Goal: Task Accomplishment & Management: Use online tool/utility

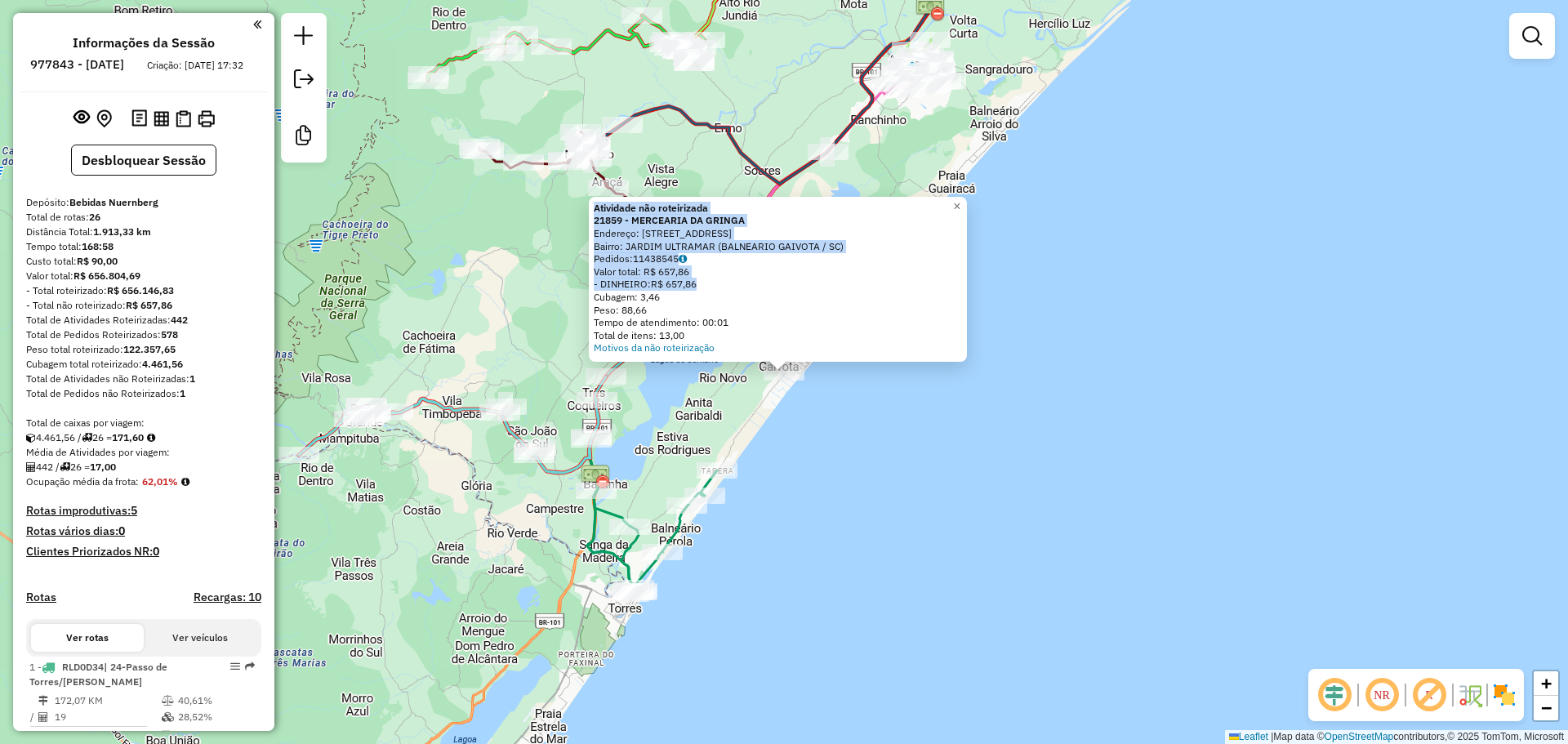
click at [571, 256] on div "Atividade não roteirizada 21859 - MERCEARIA DA GRINGA Endereço: [STREET_ADDRESS…" at bounding box center [784, 372] width 1568 height 744
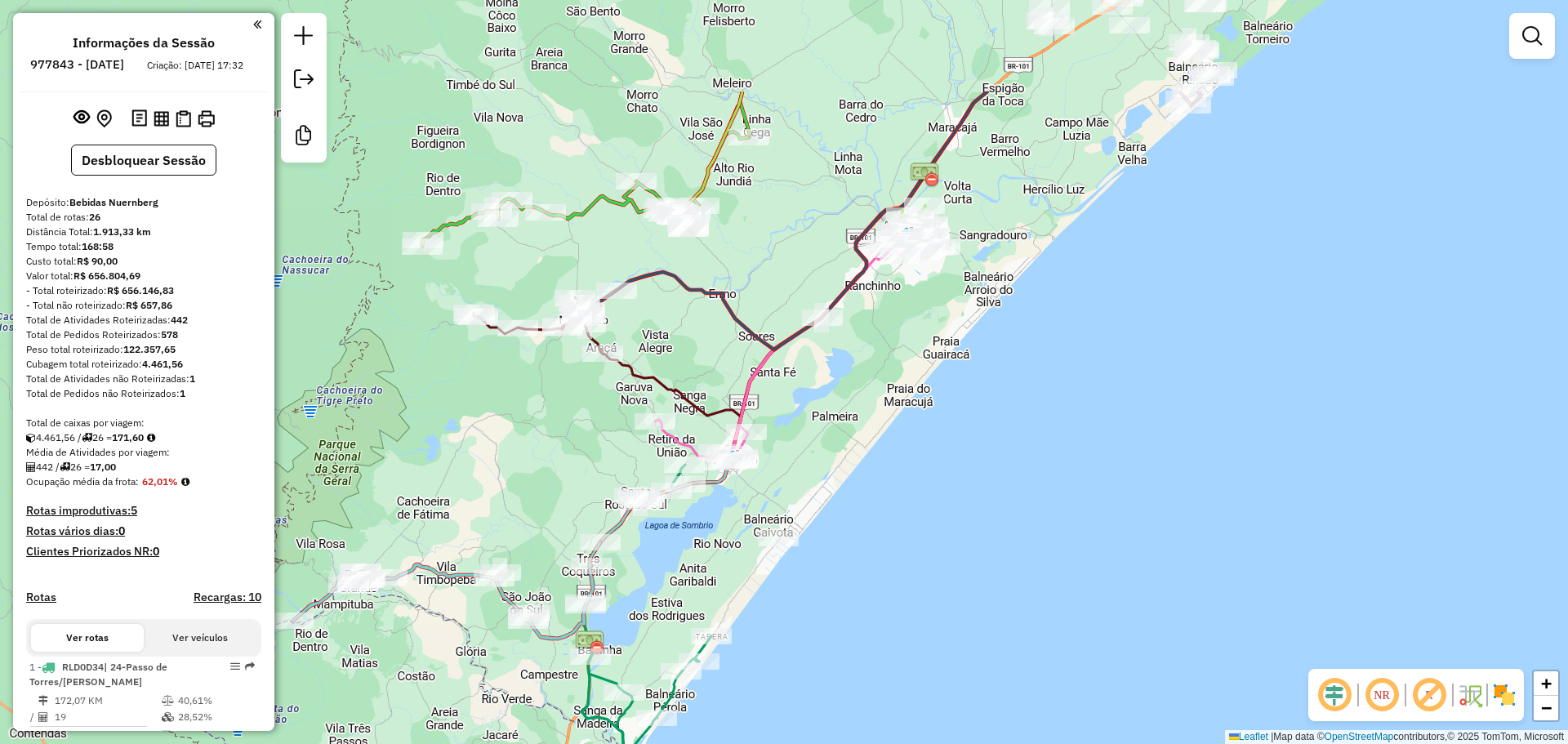
drag, startPoint x: 803, startPoint y: 203, endPoint x: 809, endPoint y: 247, distance: 44.4
click at [809, 247] on div "Janela de atendimento Grade de atendimento Capacidade Transportadoras Veículos …" at bounding box center [784, 372] width 1568 height 744
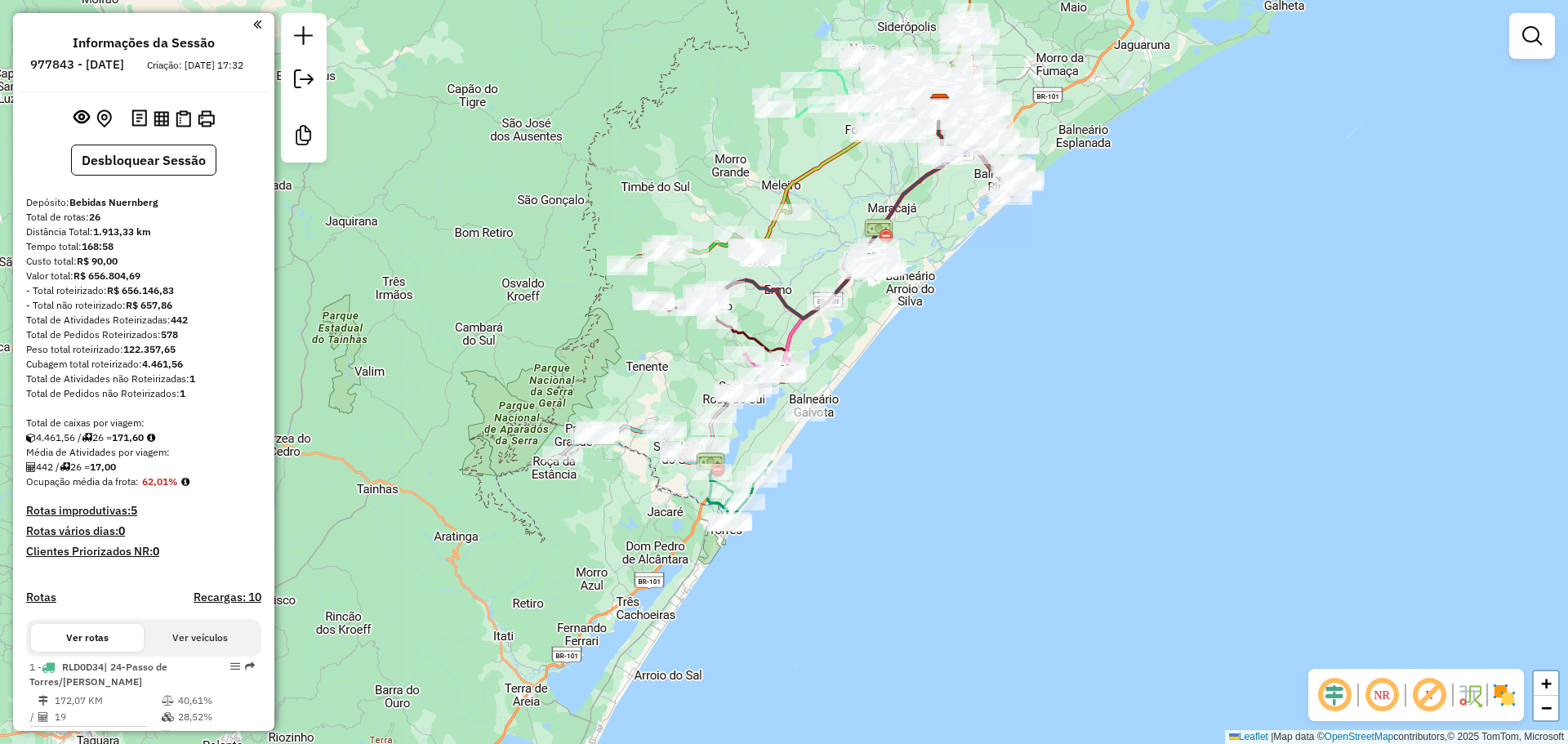
drag, startPoint x: 742, startPoint y: 133, endPoint x: 775, endPoint y: 217, distance: 90.2
click at [789, 239] on div "Janela de atendimento Grade de atendimento Capacidade Transportadoras Veículos …" at bounding box center [784, 372] width 1568 height 744
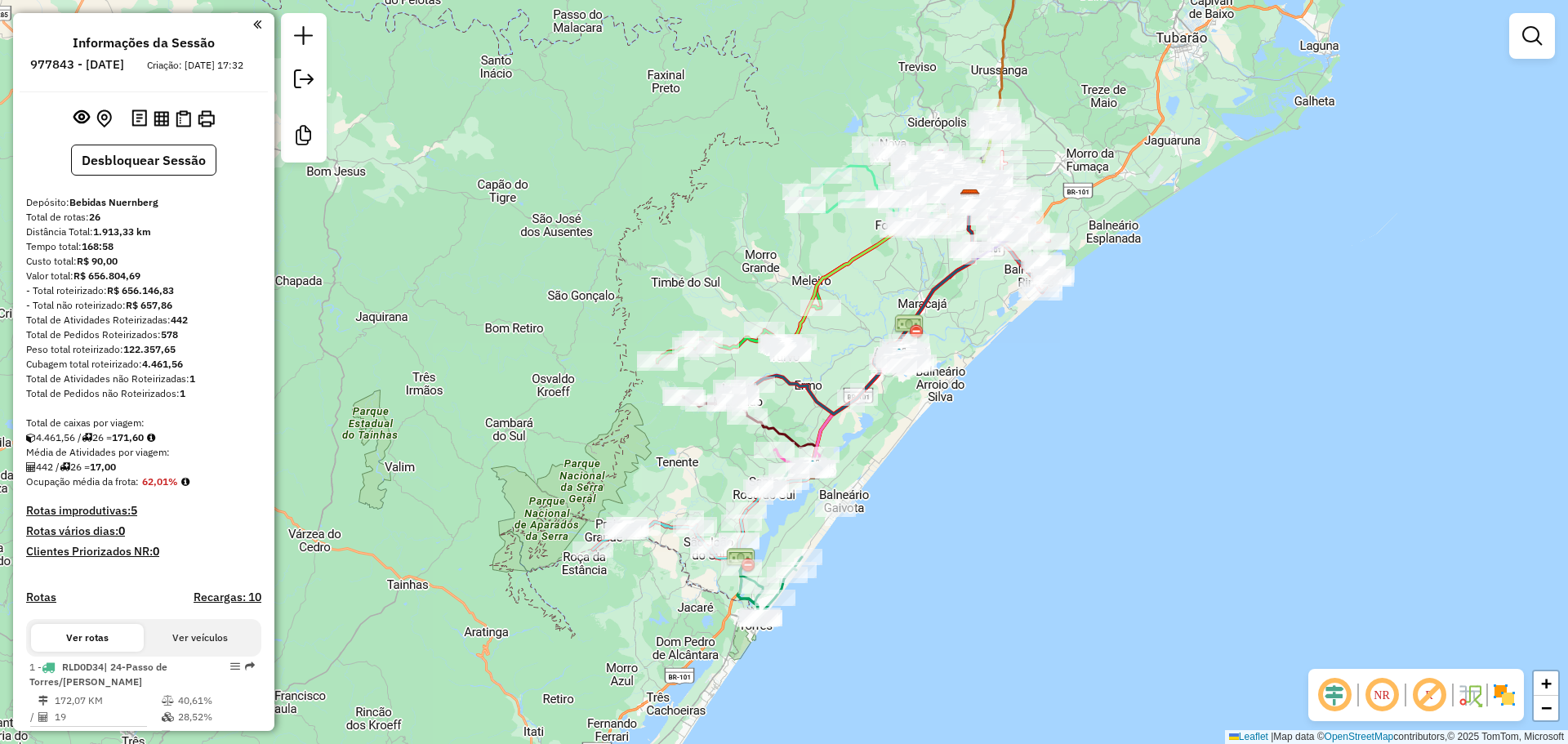
drag, startPoint x: 741, startPoint y: 162, endPoint x: 729, endPoint y: 200, distance: 39.8
click at [729, 200] on div "Janela de atendimento Grade de atendimento Capacidade Transportadoras Veículos …" at bounding box center [784, 372] width 1568 height 744
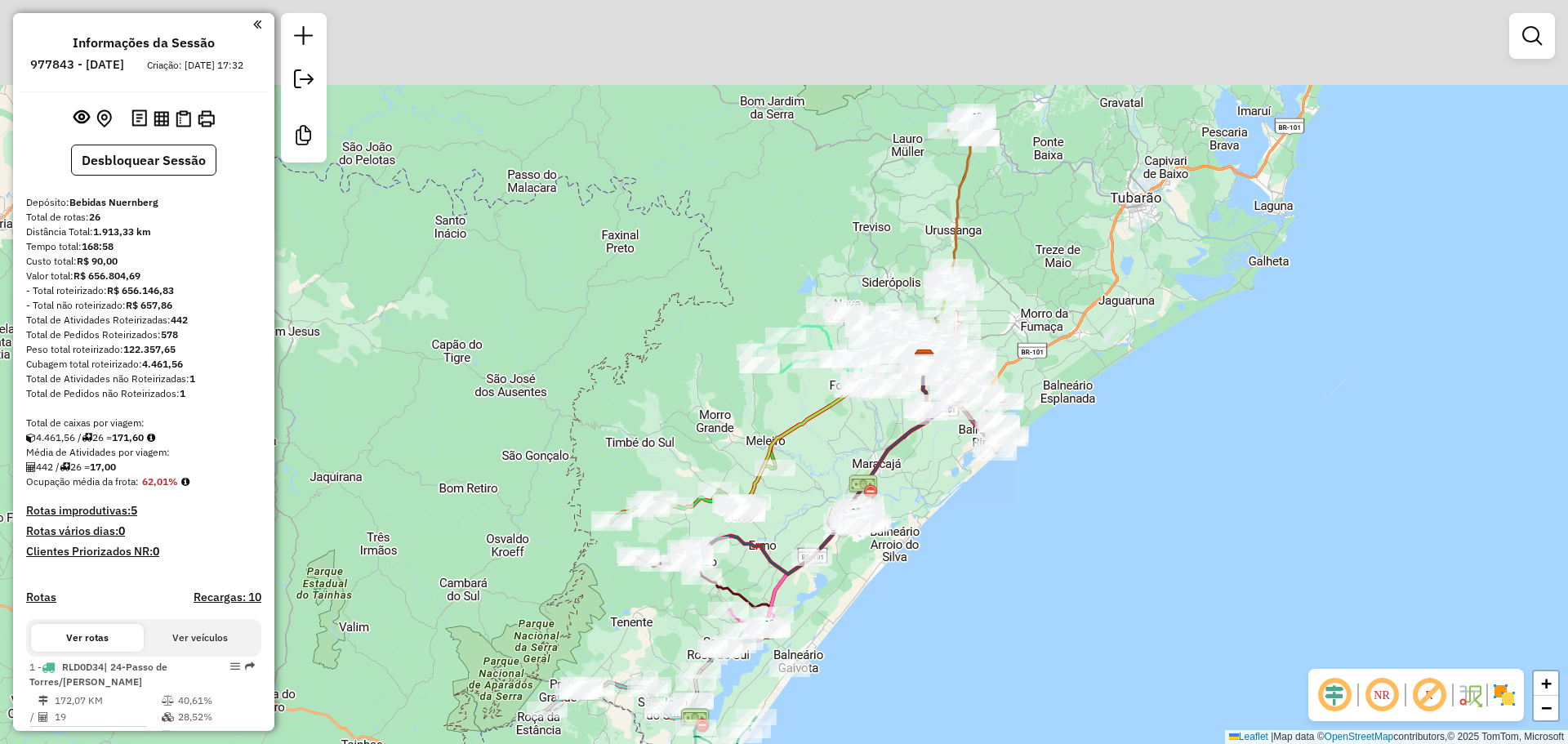
drag, startPoint x: 878, startPoint y: 74, endPoint x: 844, endPoint y: 198, distance: 128.6
click at [844, 198] on div "Janela de atendimento Grade de atendimento Capacidade Transportadoras Veículos …" at bounding box center [784, 372] width 1568 height 744
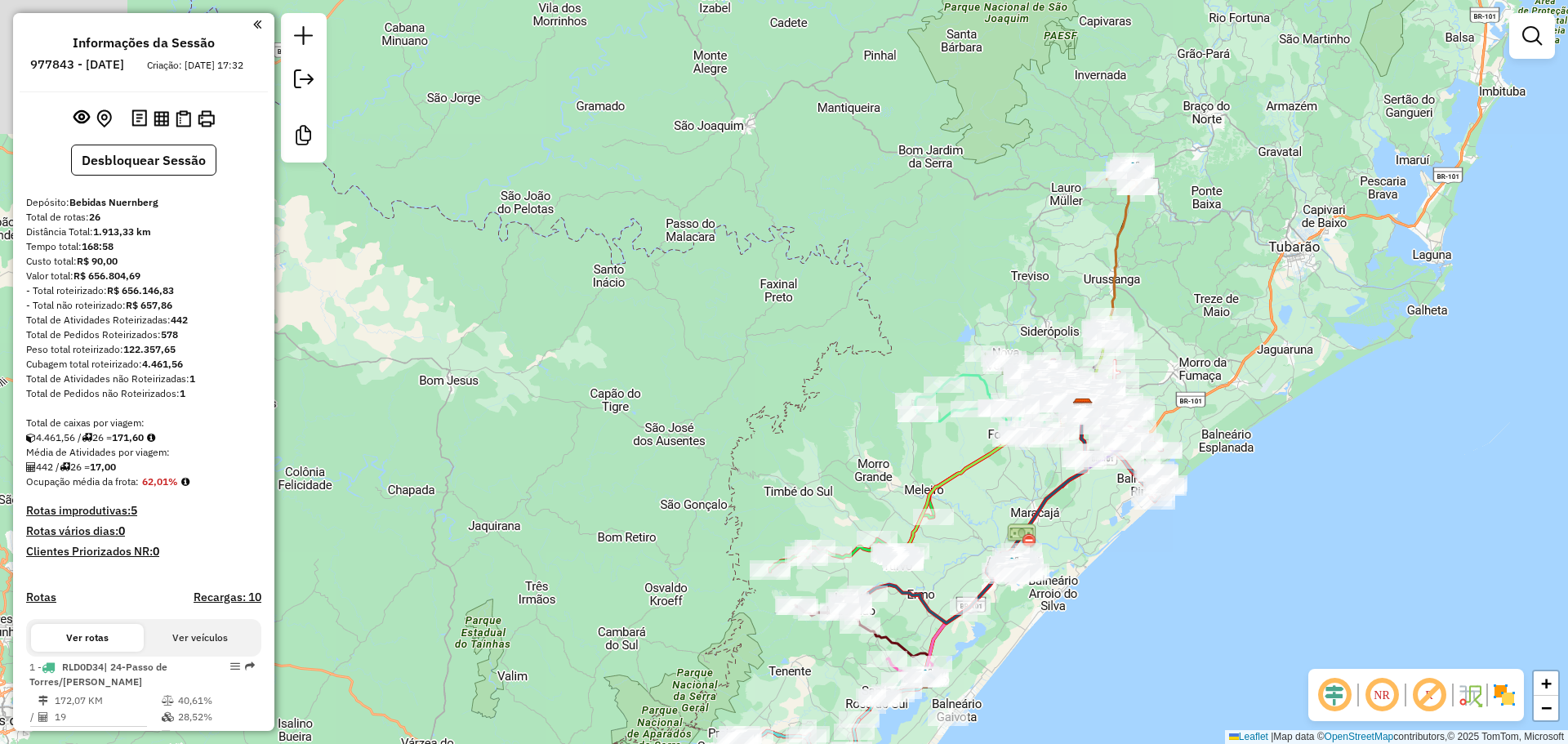
drag, startPoint x: 669, startPoint y: 200, endPoint x: 827, endPoint y: 248, distance: 165.1
click at [827, 248] on div "Janela de atendimento Grade de atendimento Capacidade Transportadoras Veículos …" at bounding box center [784, 372] width 1568 height 744
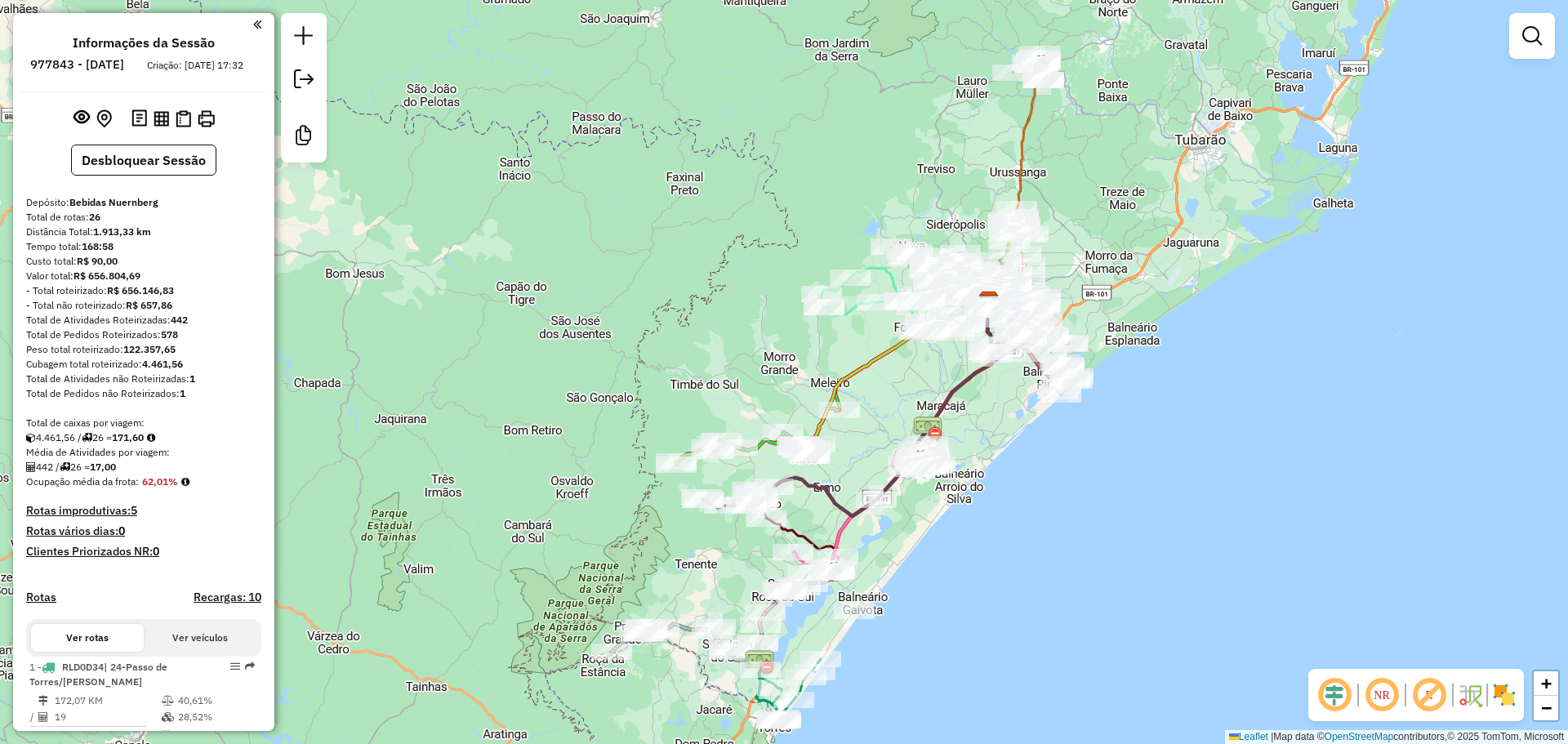
drag, startPoint x: 784, startPoint y: 184, endPoint x: 765, endPoint y: 154, distance: 35.5
click at [764, 154] on div "Janela de atendimento Grade de atendimento Capacidade Transportadoras Veículos …" at bounding box center [784, 372] width 1568 height 744
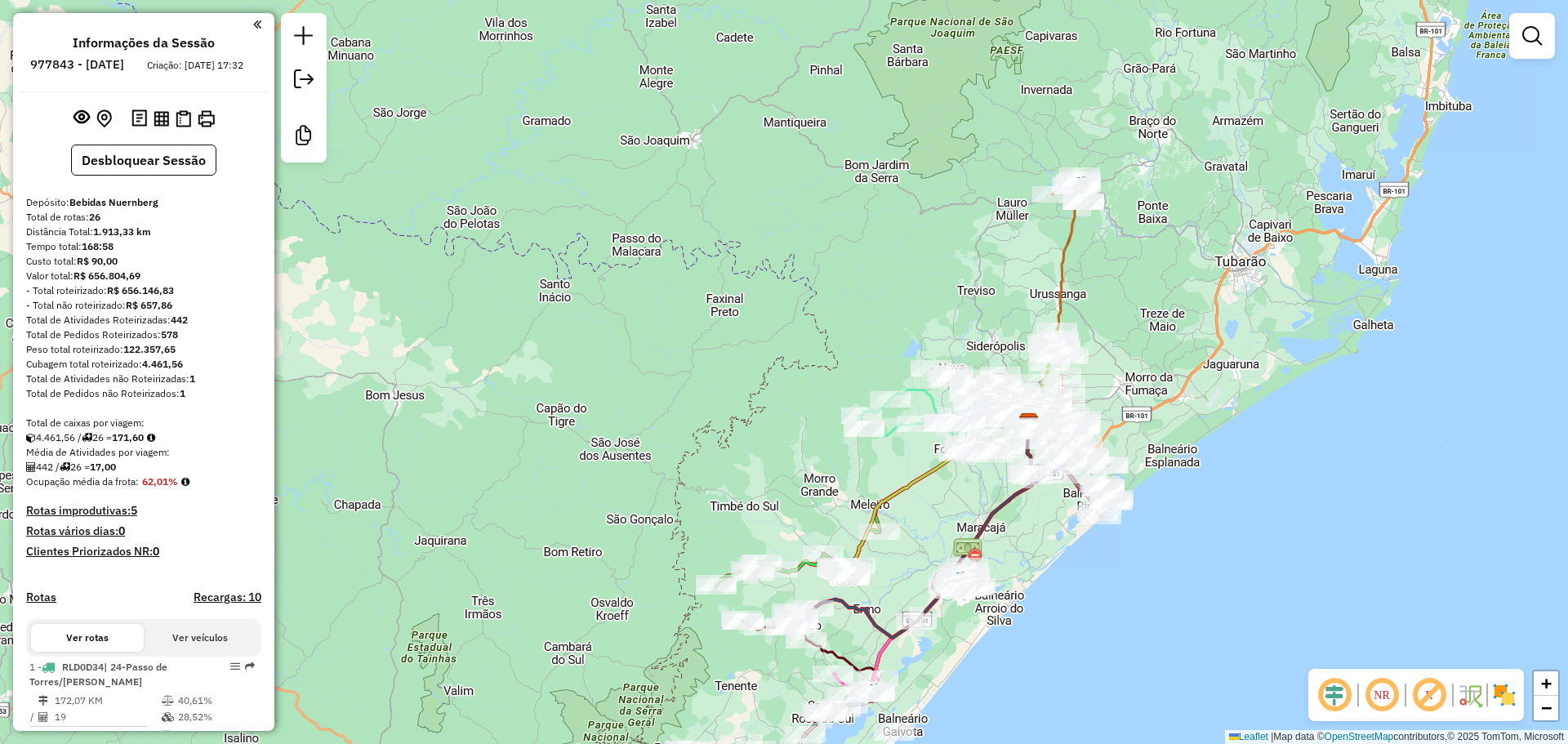
drag, startPoint x: 1014, startPoint y: 138, endPoint x: 1060, endPoint y: 273, distance: 142.6
click at [1059, 273] on icon at bounding box center [1055, 304] width 56 height 237
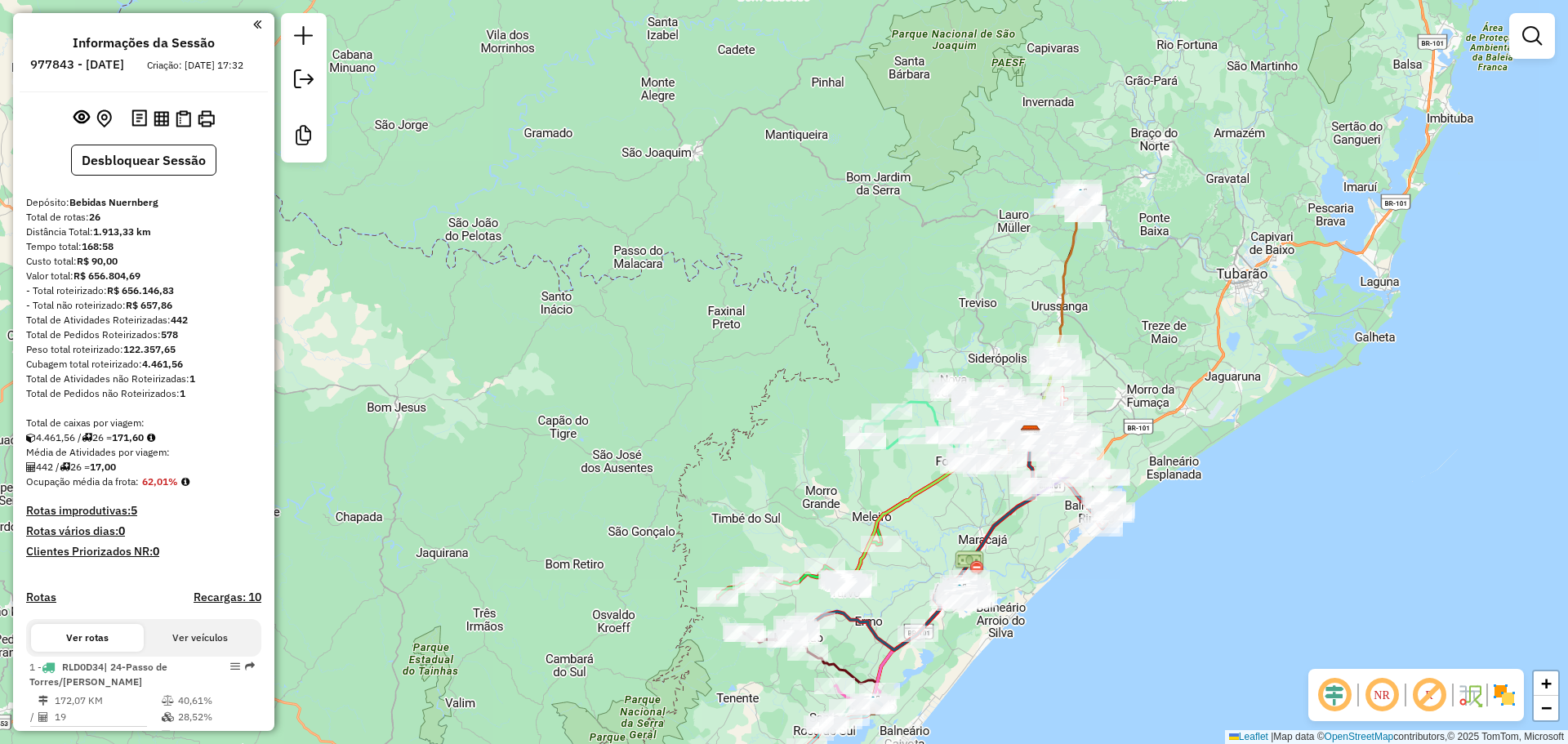
drag, startPoint x: 1131, startPoint y: 244, endPoint x: 1184, endPoint y: 299, distance: 76.4
click at [1183, 299] on div "Janela de atendimento Grade de atendimento Capacidade Transportadoras Veículos …" at bounding box center [784, 372] width 1568 height 744
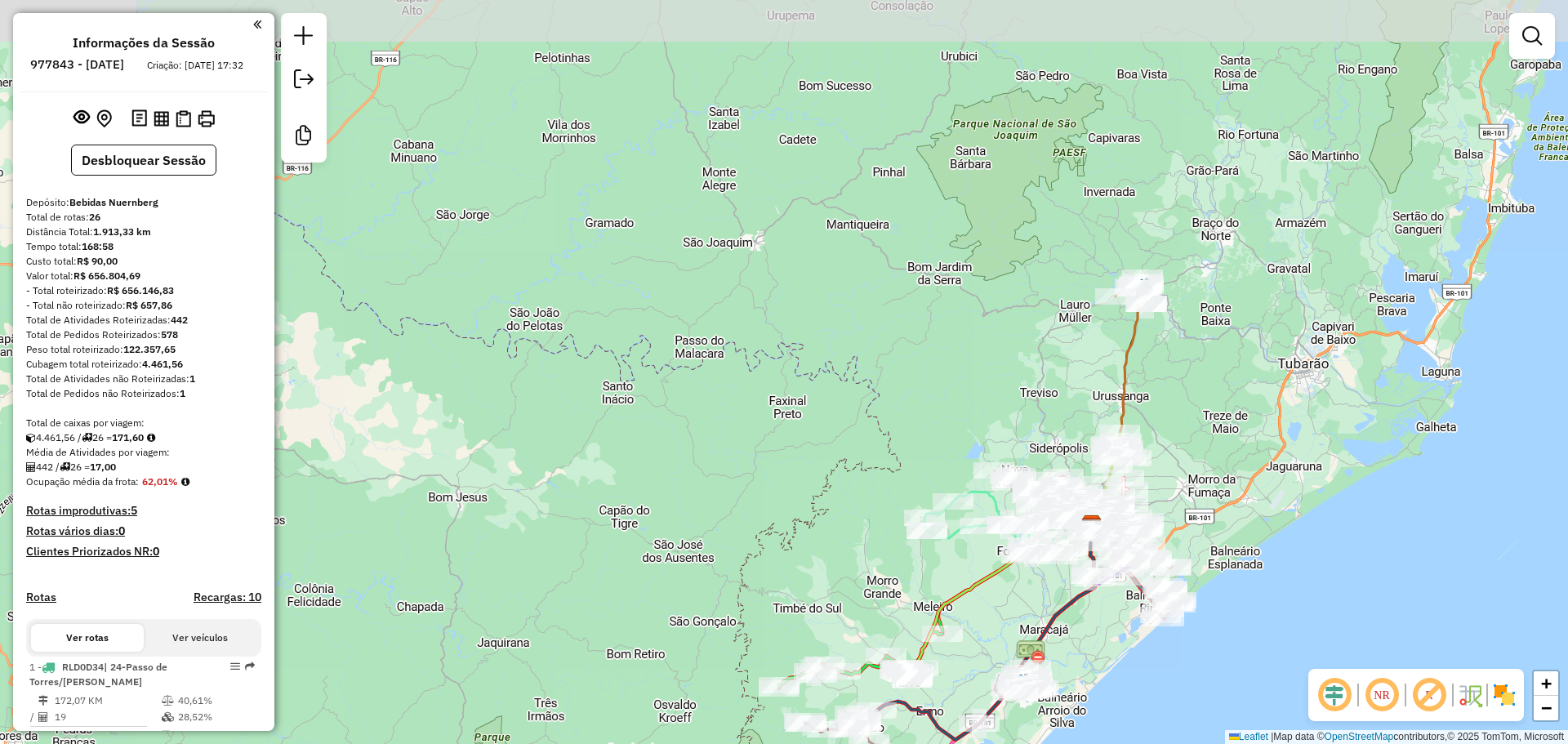
drag, startPoint x: 1158, startPoint y: 172, endPoint x: 1170, endPoint y: 220, distance: 49.5
click at [1170, 220] on div "Janela de atendimento Grade de atendimento Capacidade Transportadoras Veículos …" at bounding box center [784, 372] width 1568 height 744
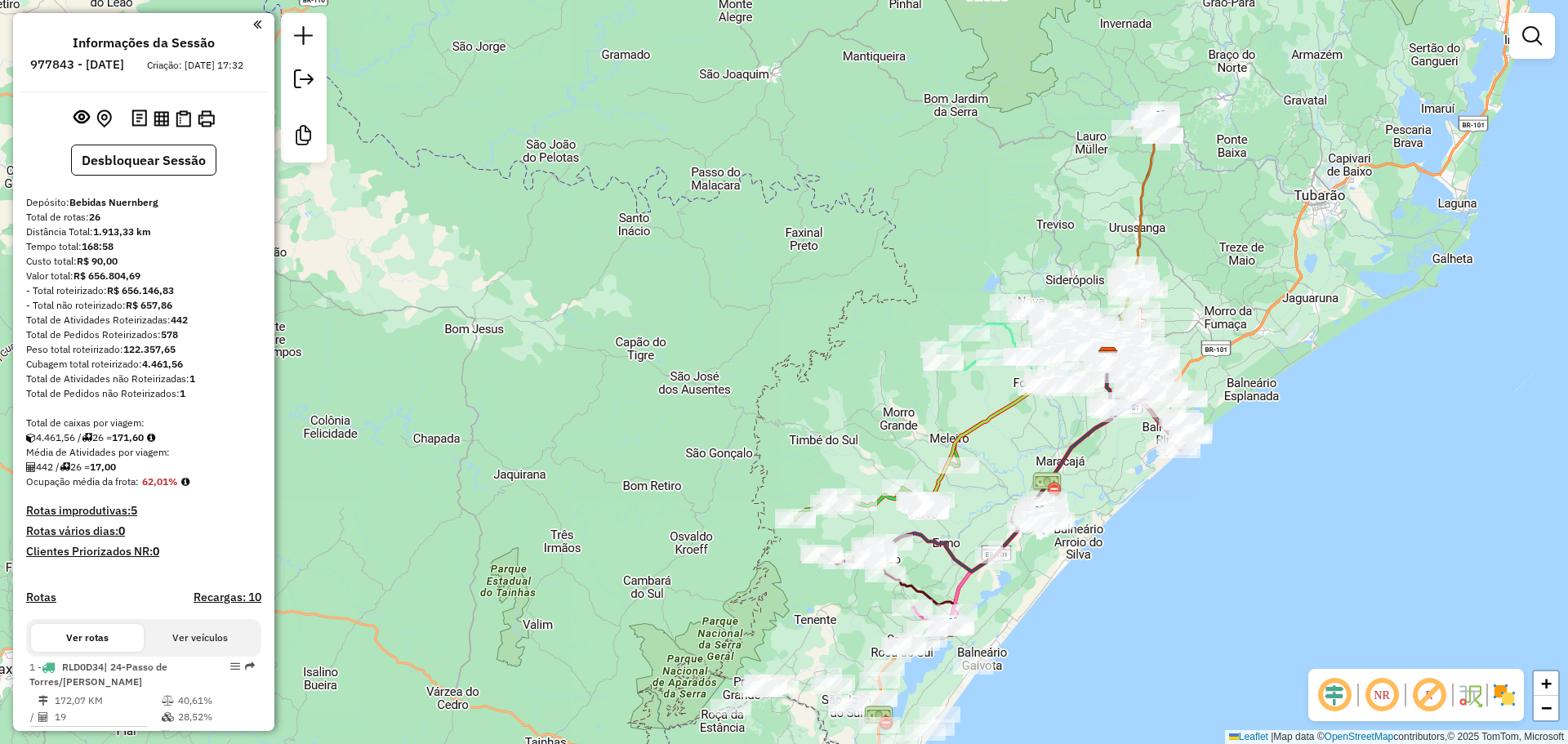
drag, startPoint x: 1175, startPoint y: 389, endPoint x: 1192, endPoint y: 209, distance: 180.8
click at [1191, 211] on div "Janela de atendimento Grade de atendimento Capacidade Transportadoras Veículos …" at bounding box center [784, 372] width 1568 height 744
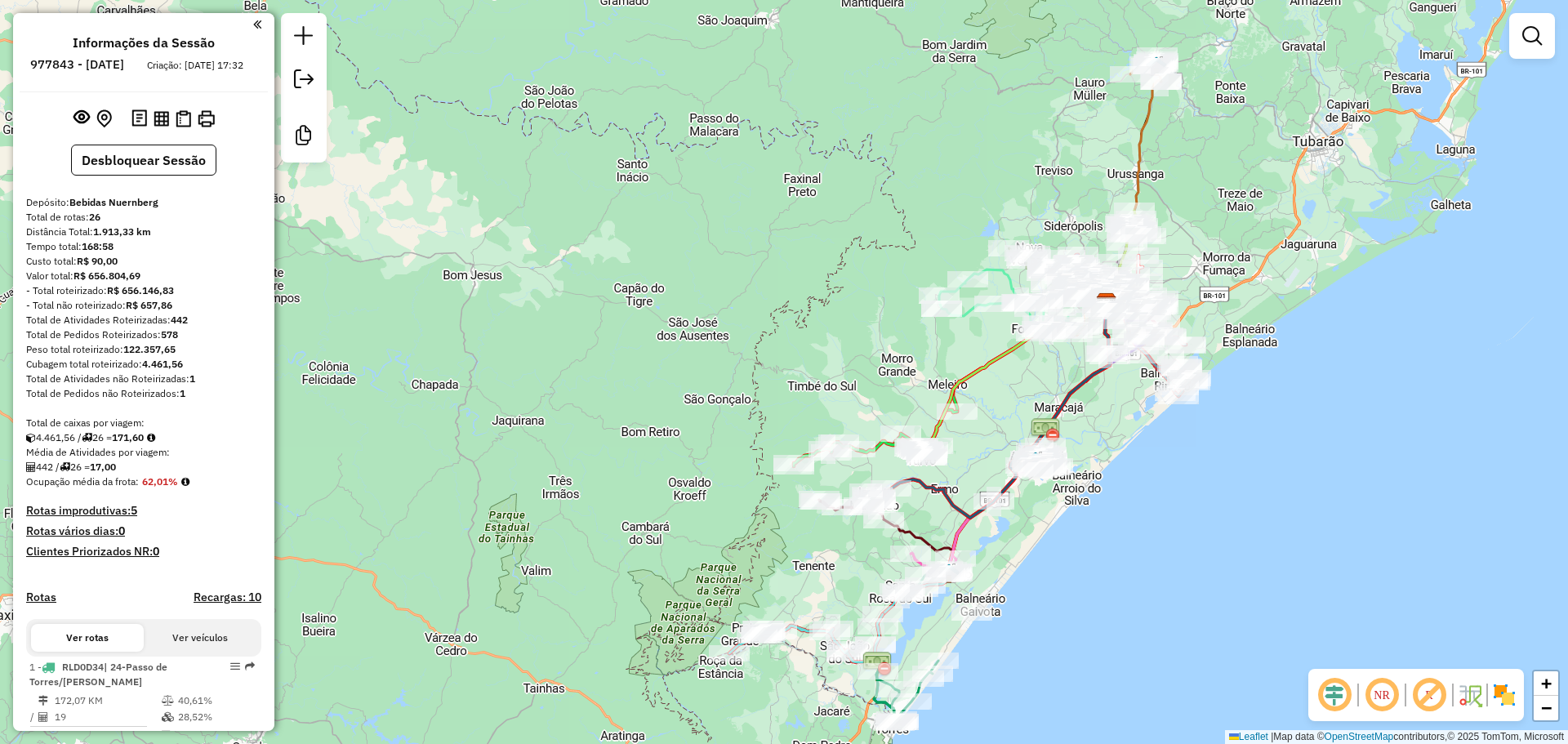
drag, startPoint x: 1185, startPoint y: 250, endPoint x: 1184, endPoint y: 191, distance: 59.0
click at [1184, 188] on div "Janela de atendimento Grade de atendimento Capacidade Transportadoras Veículos …" at bounding box center [784, 372] width 1568 height 744
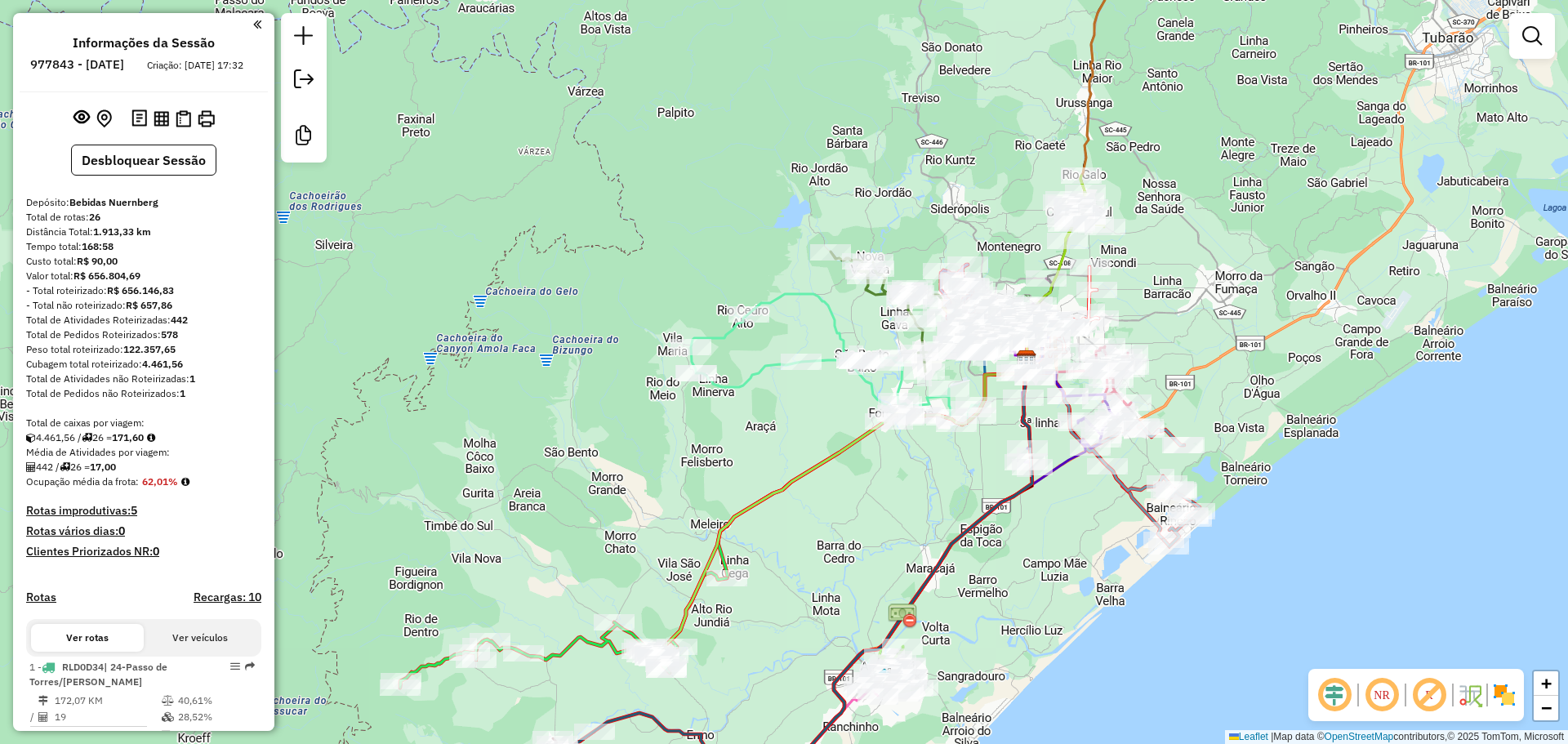
click at [1157, 227] on div "Janela de atendimento Grade de atendimento Capacidade Transportadoras Veículos …" at bounding box center [784, 372] width 1568 height 744
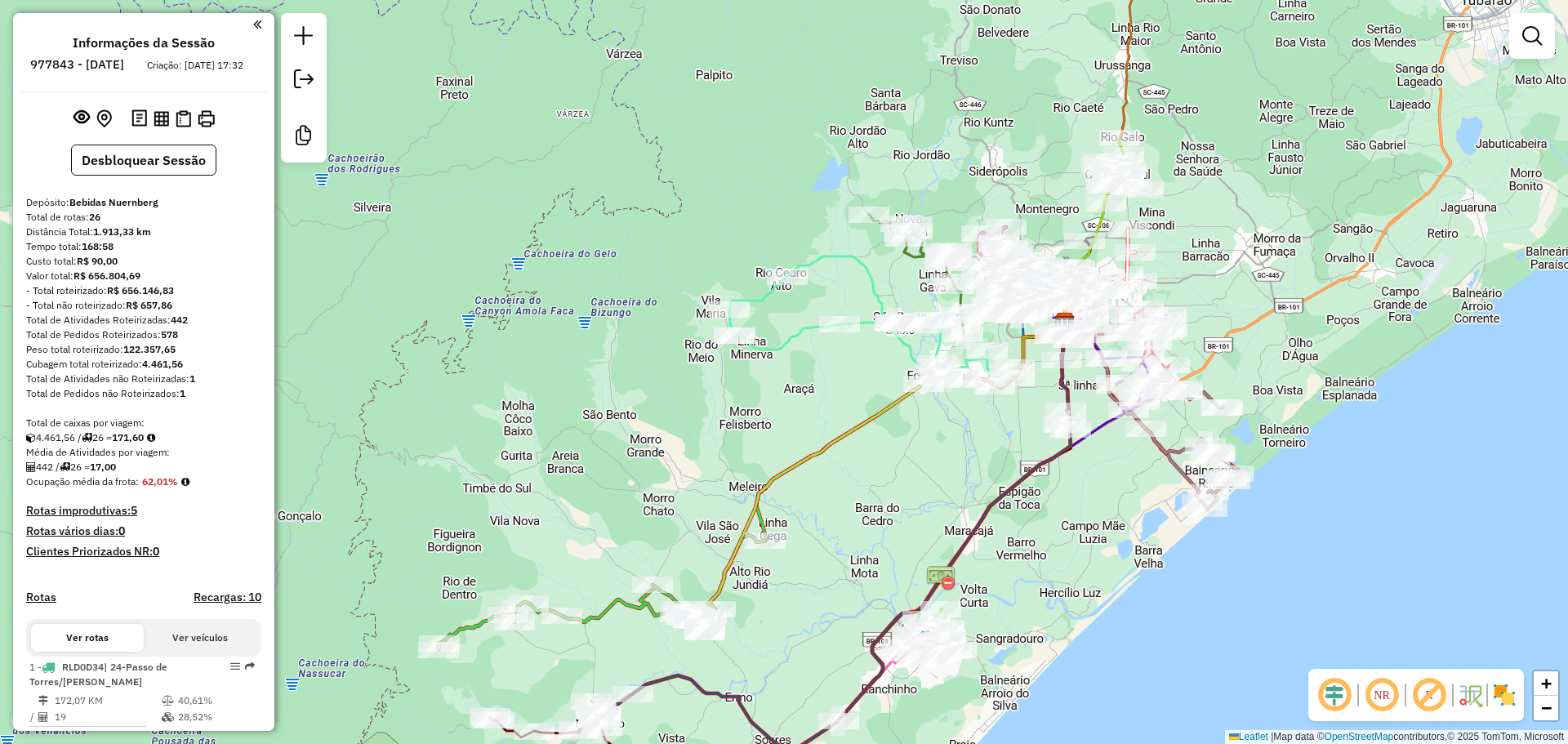
drag, startPoint x: 1150, startPoint y: 197, endPoint x: 1188, endPoint y: 159, distance: 53.7
click at [1188, 159] on div "Janela de atendimento Grade de atendimento Capacidade Transportadoras Veículos …" at bounding box center [784, 372] width 1568 height 744
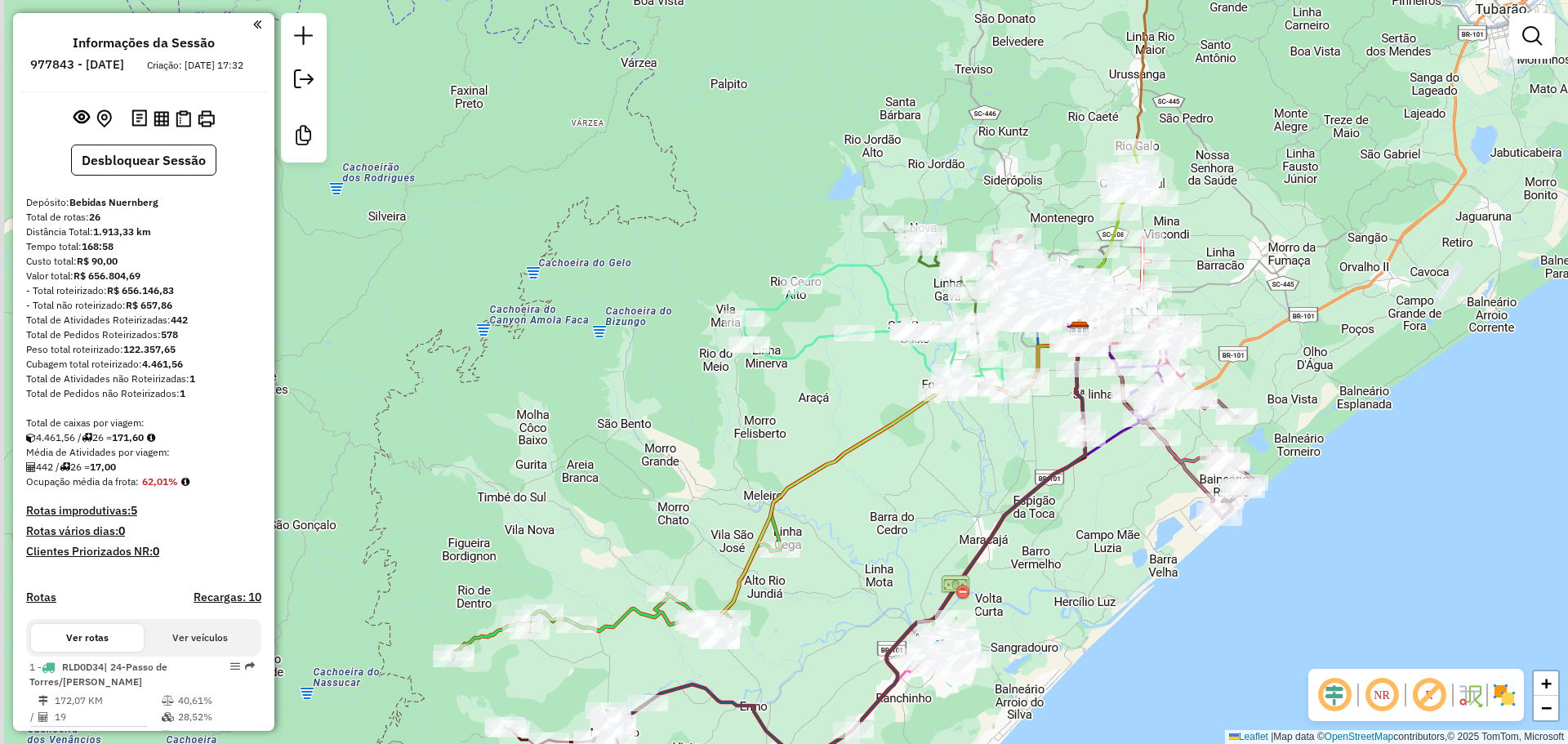
drag, startPoint x: 1006, startPoint y: 174, endPoint x: 1033, endPoint y: 198, distance: 36.1
click at [1033, 198] on div "Janela de atendimento Grade de atendimento Capacidade Transportadoras Veículos …" at bounding box center [784, 372] width 1568 height 744
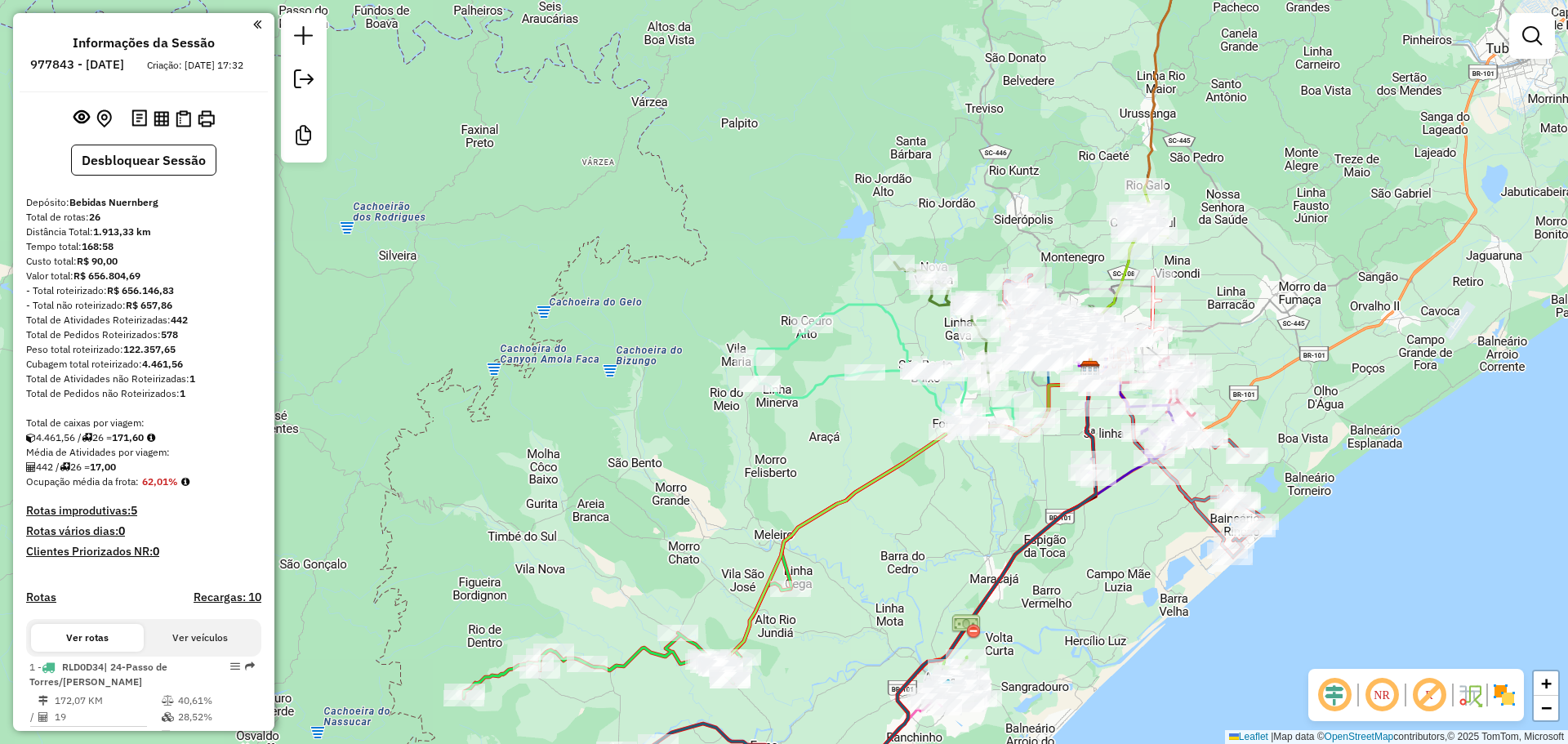
drag, startPoint x: 1286, startPoint y: 131, endPoint x: 1284, endPoint y: 186, distance: 55.0
click at [1284, 185] on div "Janela de atendimento Grade de atendimento Capacidade Transportadoras Veículos …" at bounding box center [784, 372] width 1568 height 744
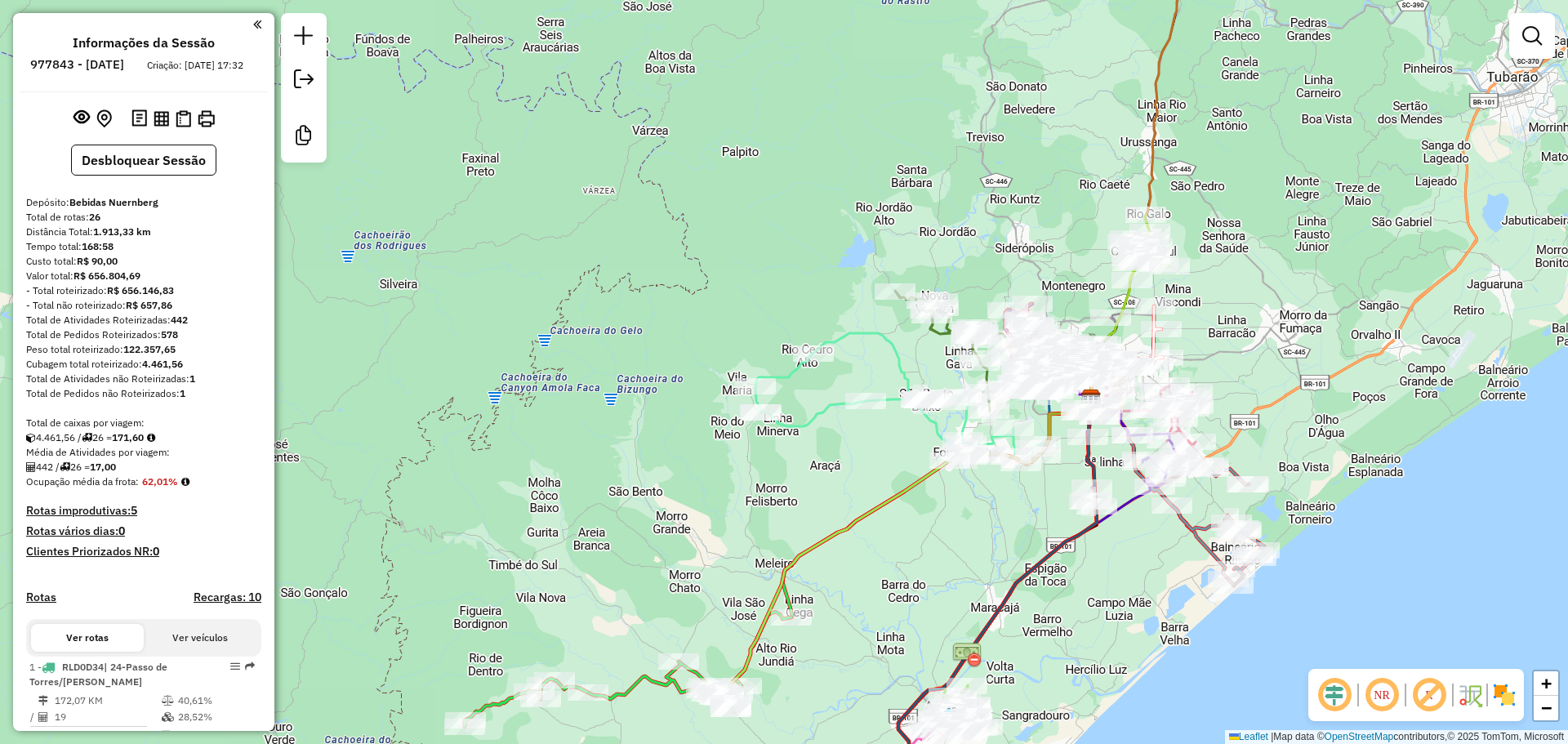
drag, startPoint x: 1223, startPoint y: 289, endPoint x: 1250, endPoint y: 245, distance: 51.6
click at [1250, 245] on div "Janela de atendimento Grade de atendimento Capacidade Transportadoras Veículos …" at bounding box center [784, 372] width 1568 height 744
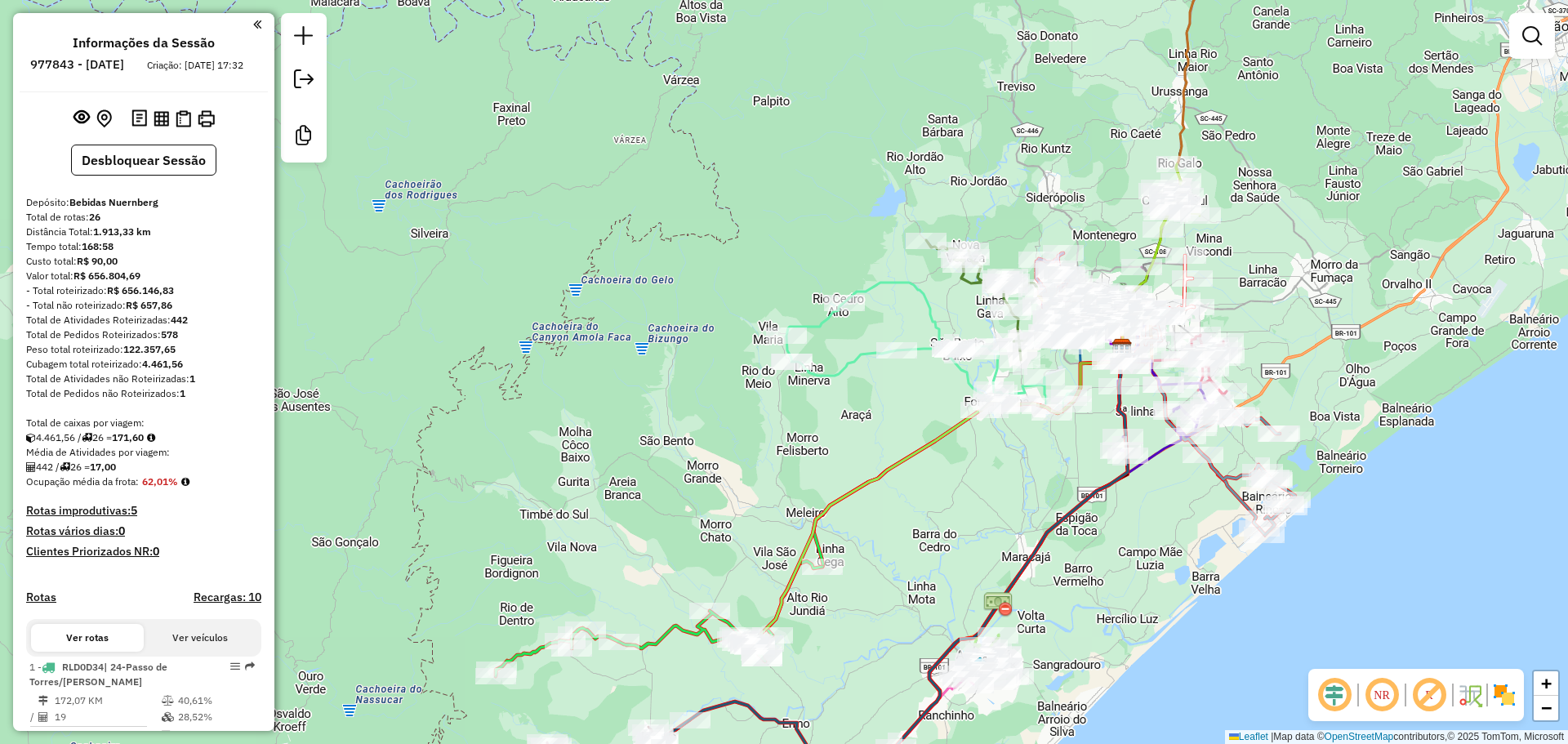
click at [1237, 286] on div "Janela de atendimento Grade de atendimento Capacidade Transportadoras Veículos …" at bounding box center [784, 372] width 1568 height 744
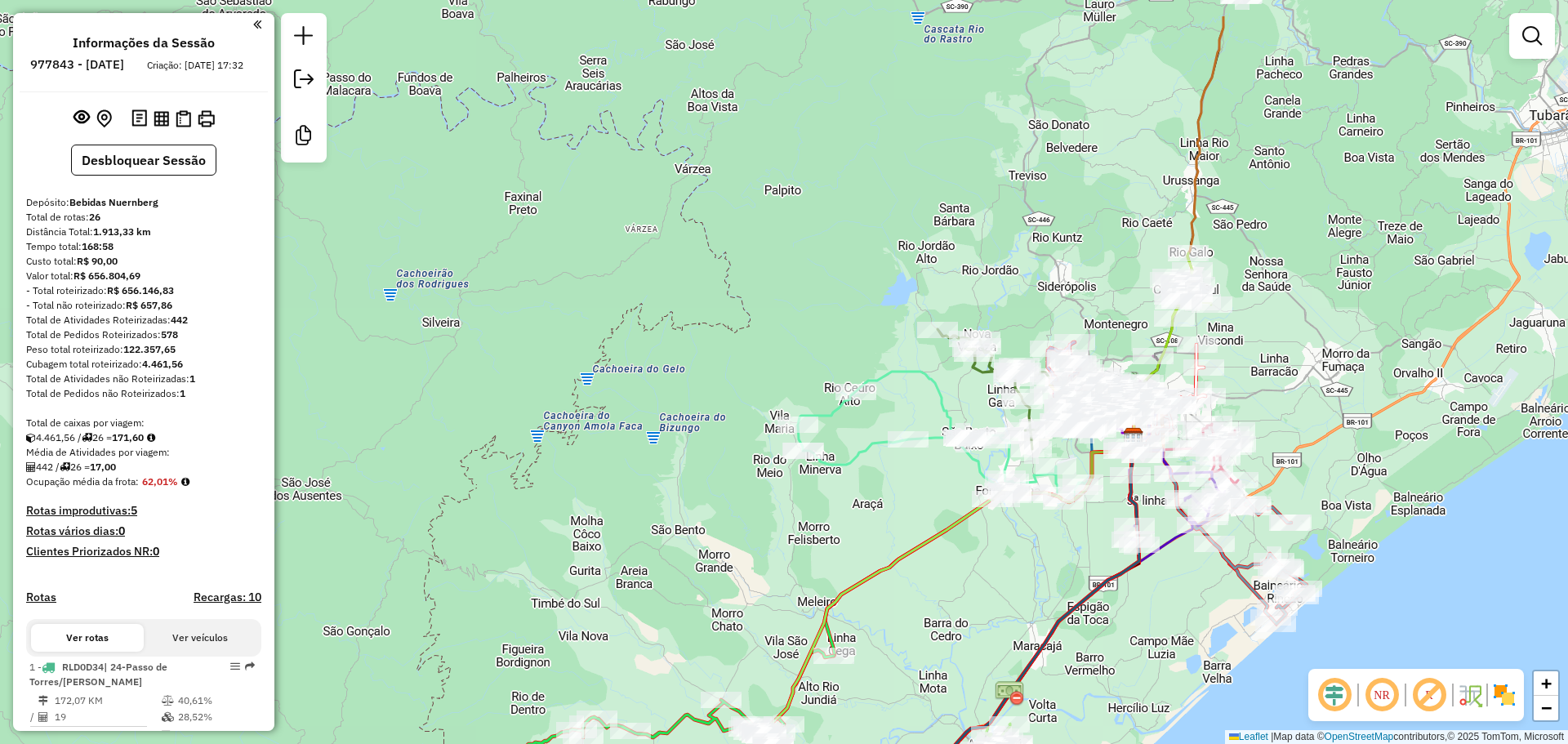
drag, startPoint x: 1256, startPoint y: 112, endPoint x: 1267, endPoint y: 203, distance: 91.7
click at [1267, 203] on div "Janela de atendimento Grade de atendimento Capacidade Transportadoras Veículos …" at bounding box center [784, 372] width 1568 height 744
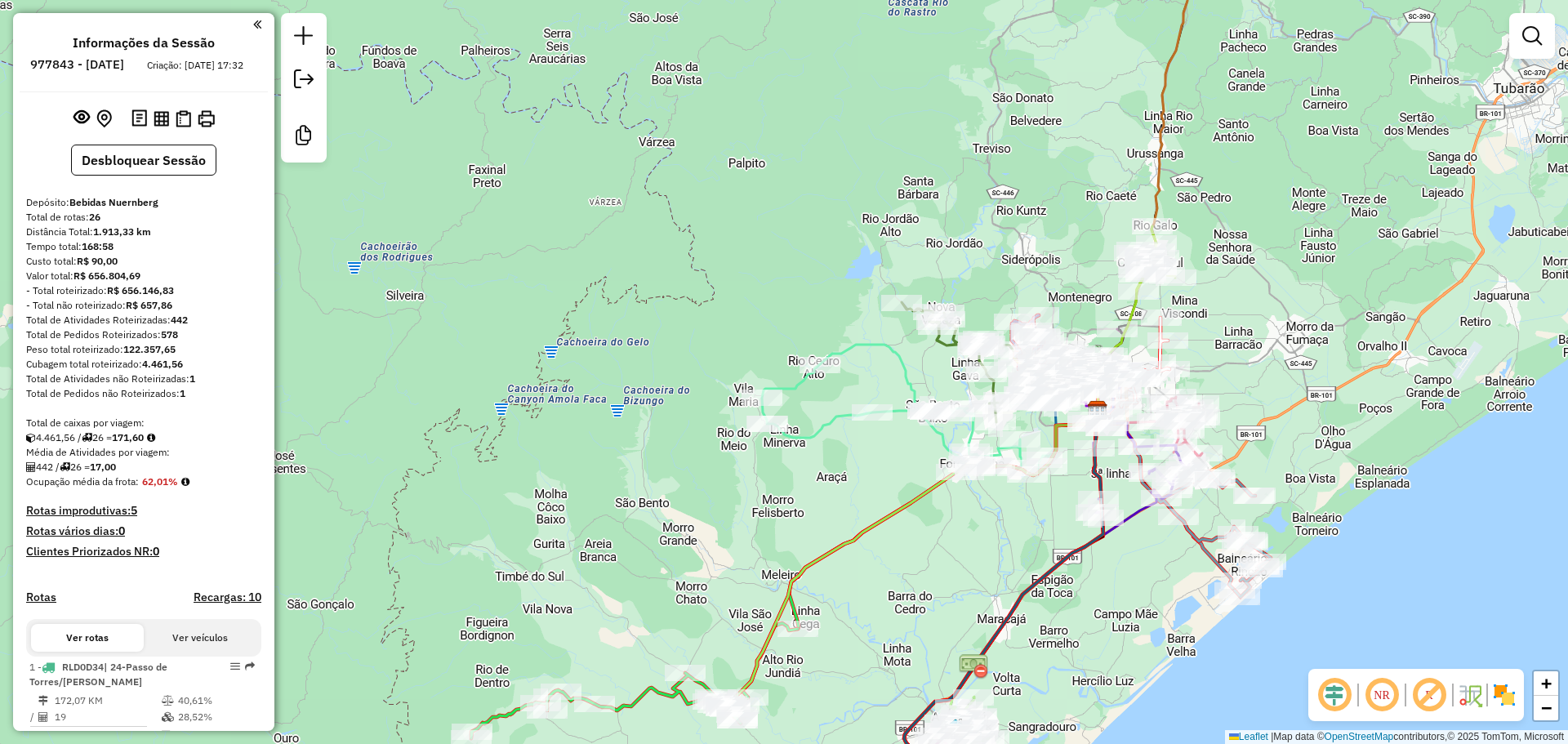
click at [1246, 257] on div "Janela de atendimento Grade de atendimento Capacidade Transportadoras Veículos …" at bounding box center [784, 372] width 1568 height 744
click at [1288, 264] on div "Janela de atendimento Grade de atendimento Capacidade Transportadoras Veículos …" at bounding box center [784, 372] width 1568 height 744
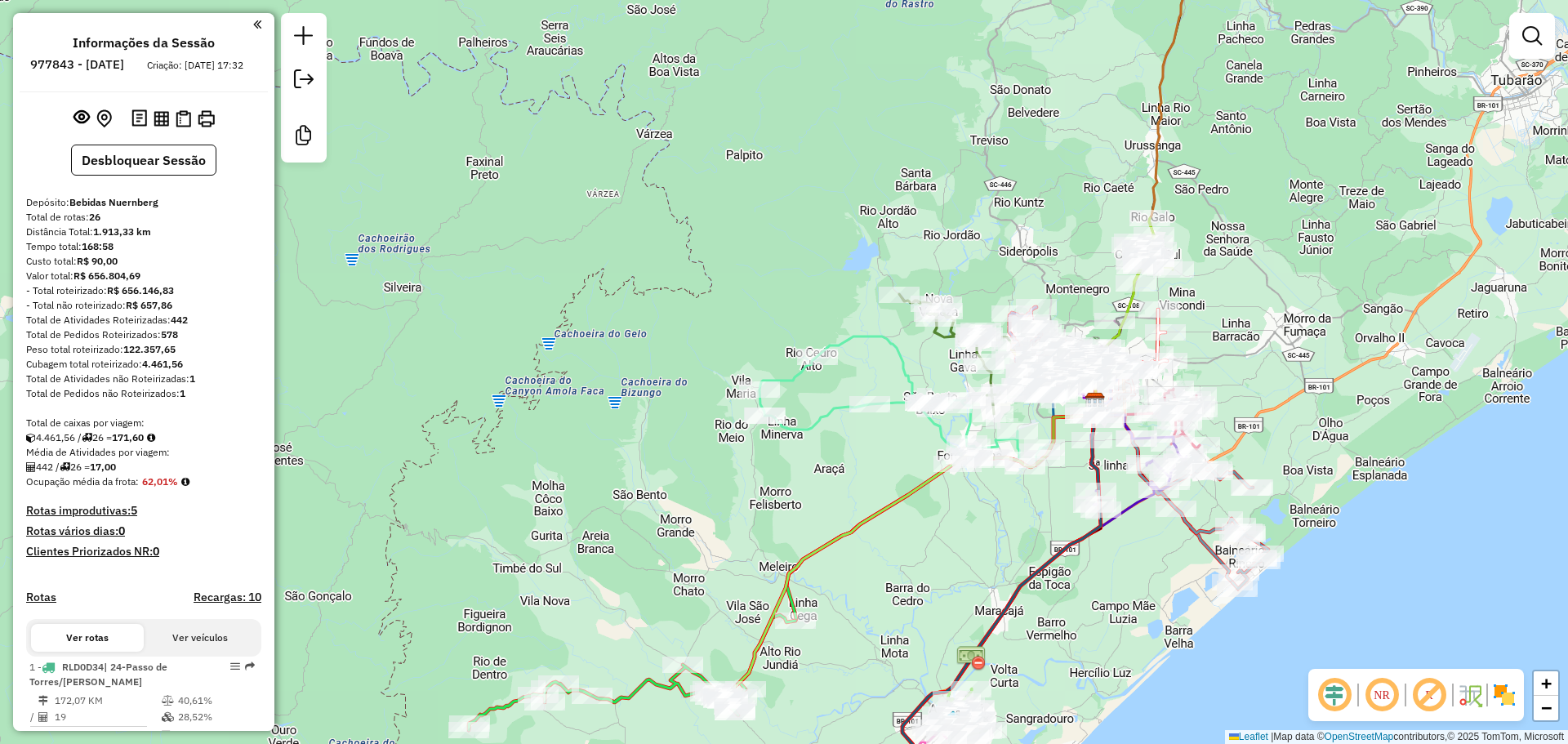
drag, startPoint x: 1070, startPoint y: 237, endPoint x: 1033, endPoint y: 185, distance: 63.8
click at [1033, 185] on div "Janela de atendimento Grade de atendimento Capacidade Transportadoras Veículos …" at bounding box center [784, 372] width 1568 height 744
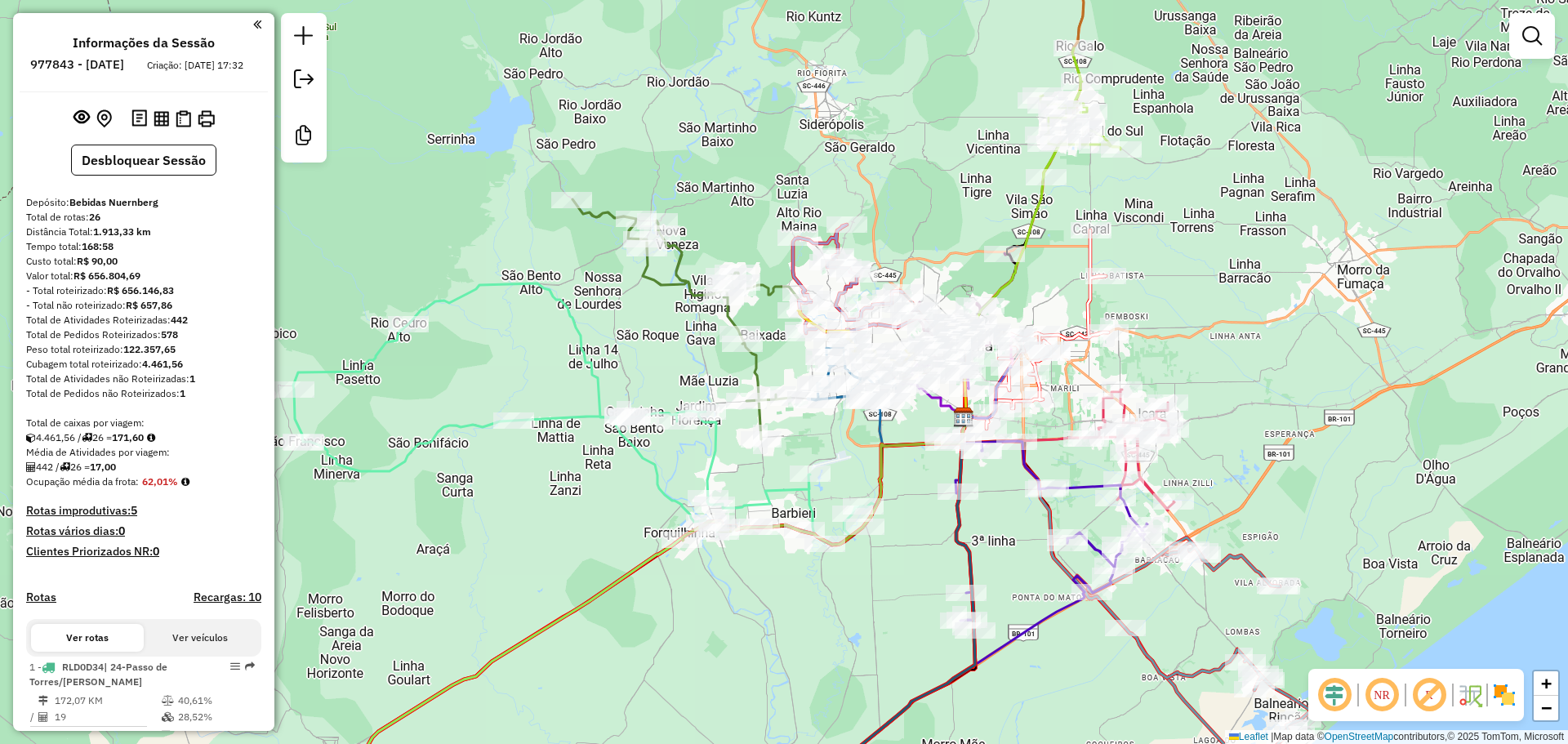
drag, startPoint x: 1121, startPoint y: 201, endPoint x: 1148, endPoint y: 267, distance: 71.3
click at [1148, 267] on div "Janela de atendimento Grade de atendimento Capacidade Transportadoras Veículos …" at bounding box center [784, 372] width 1568 height 744
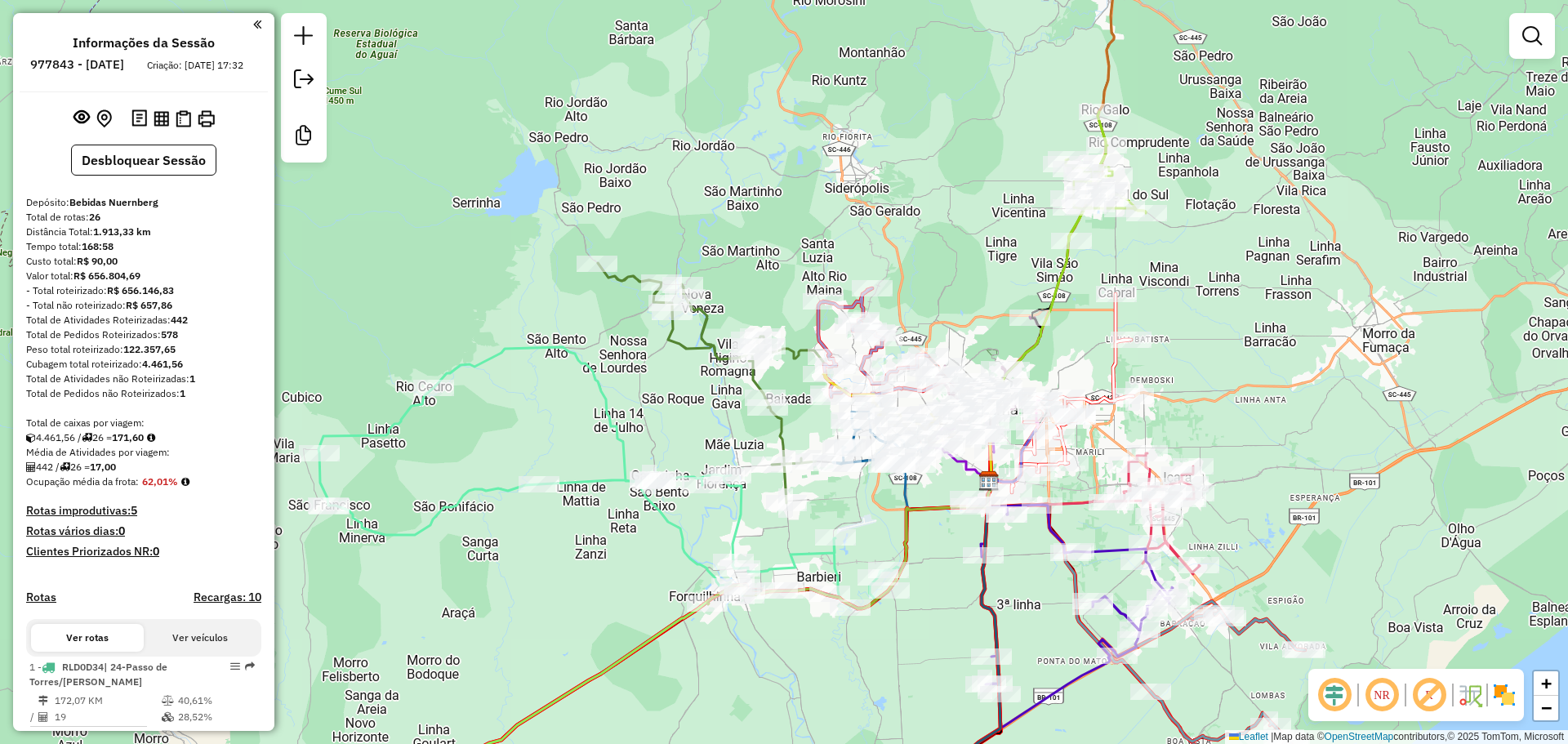
drag, startPoint x: 1191, startPoint y: 223, endPoint x: 1230, endPoint y: 329, distance: 112.9
click at [1230, 329] on div "Janela de atendimento Grade de atendimento Capacidade Transportadoras Veículos …" at bounding box center [784, 372] width 1568 height 744
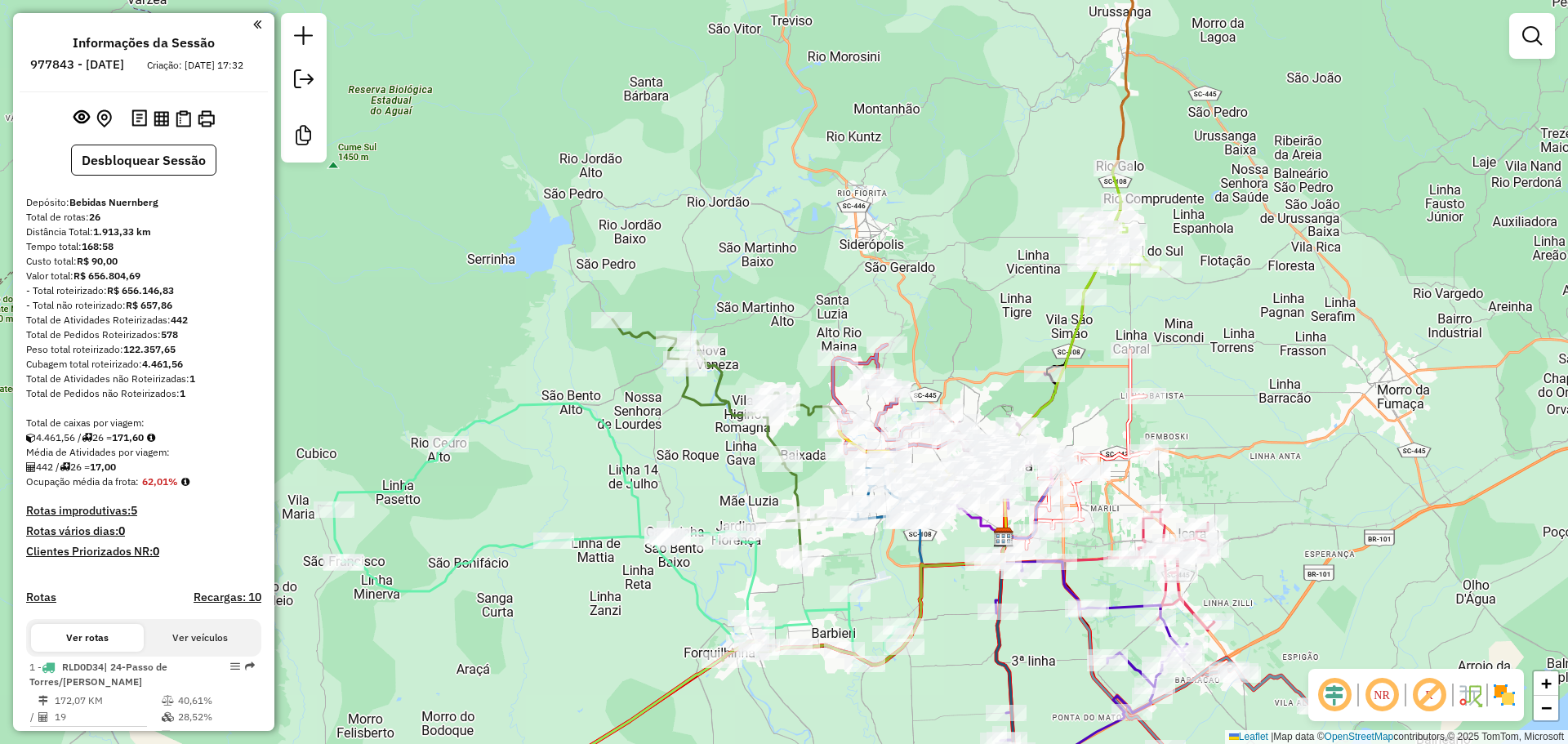
drag, startPoint x: 1227, startPoint y: 301, endPoint x: 1184, endPoint y: 215, distance: 96.2
click at [1184, 215] on div "Janela de atendimento Grade de atendimento Capacidade Transportadoras Veículos …" at bounding box center [784, 372] width 1568 height 744
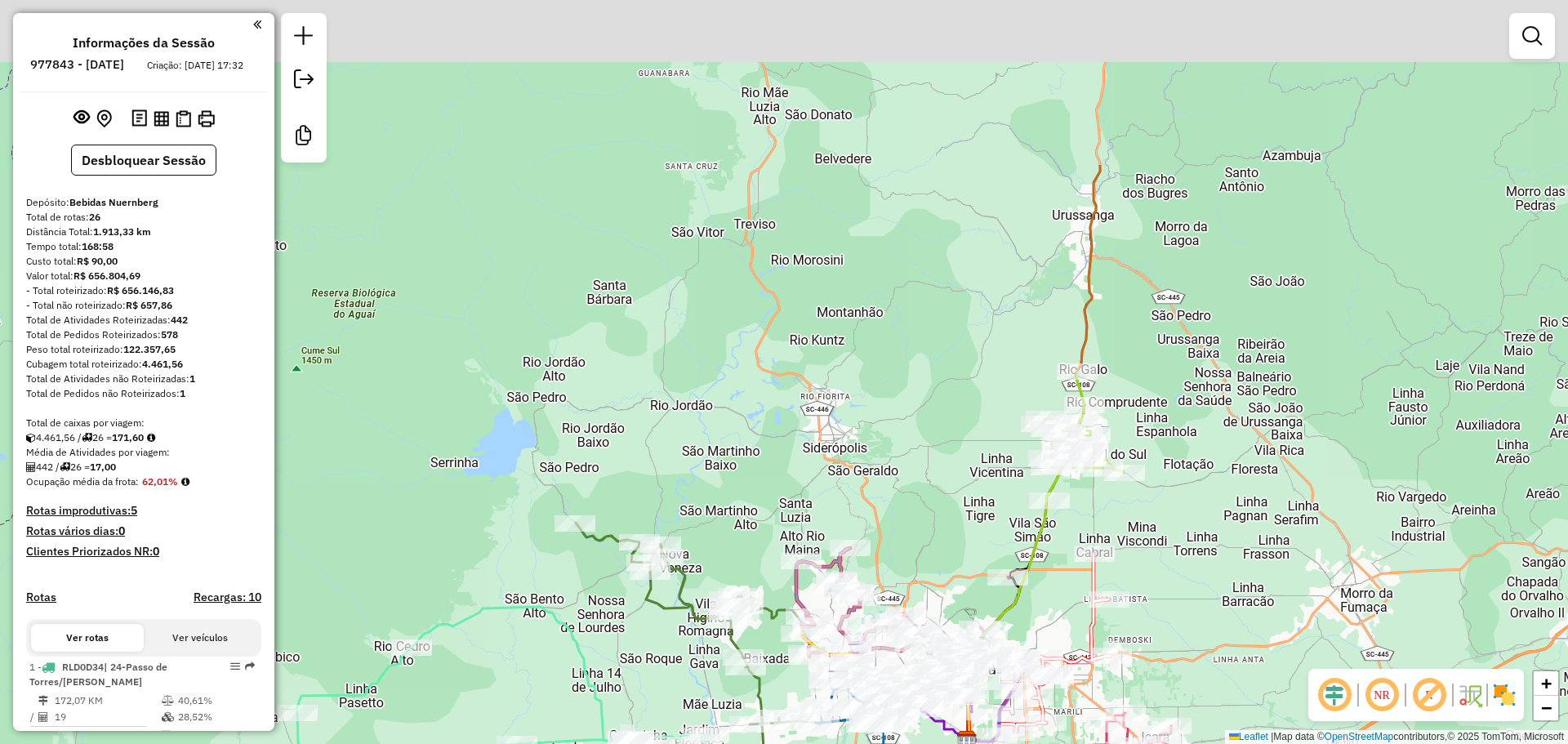
drag, startPoint x: 967, startPoint y: 88, endPoint x: 946, endPoint y: 348, distance: 260.8
click at [946, 348] on div "Janela de atendimento Grade de atendimento Capacidade Transportadoras Veículos …" at bounding box center [784, 372] width 1568 height 744
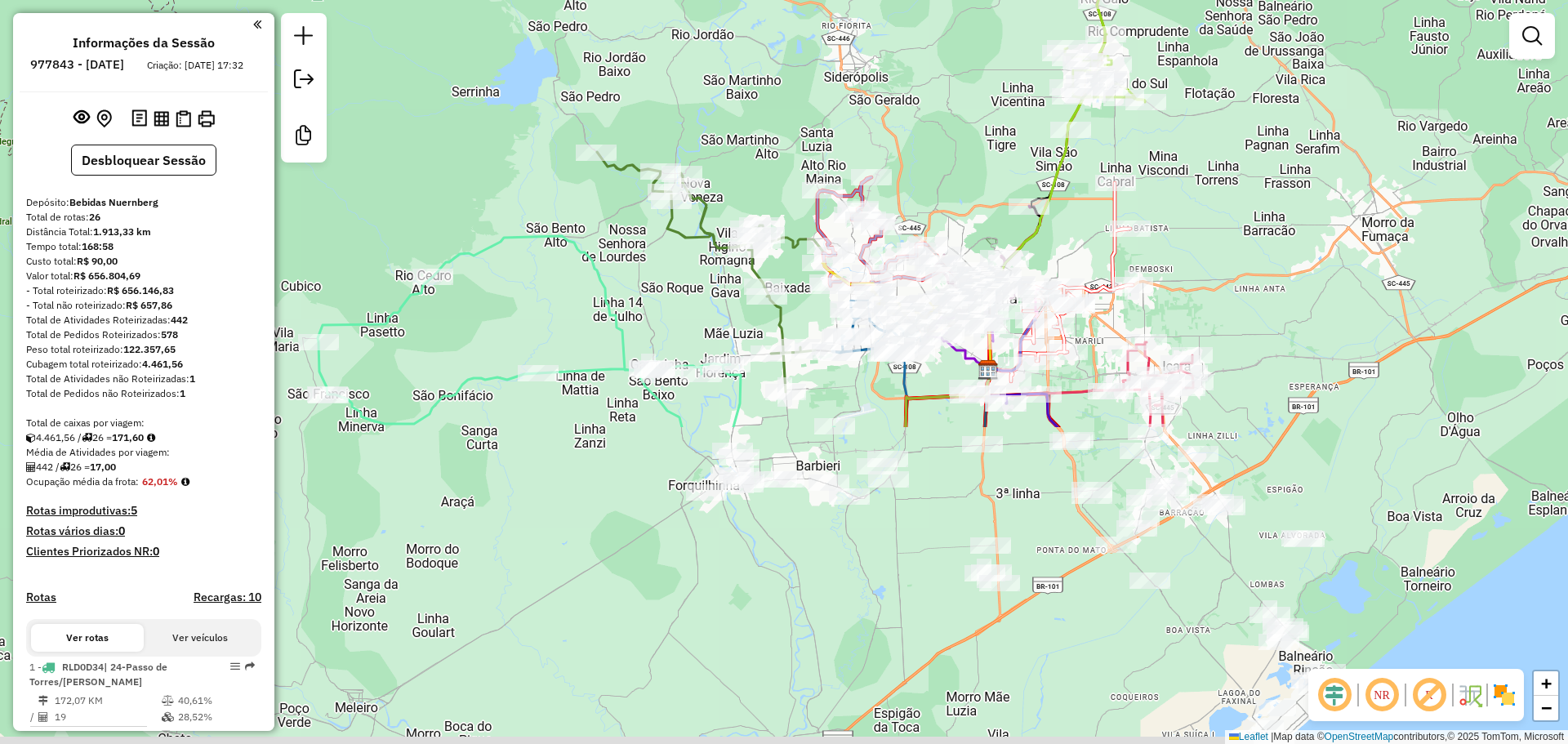
drag, startPoint x: 946, startPoint y: 338, endPoint x: 968, endPoint y: -53, distance: 391.6
click at [968, 0] on html "Aguarde... Pop-up bloqueado! Seu navegador bloqueou automáticamente a abertura …" at bounding box center [784, 372] width 1568 height 744
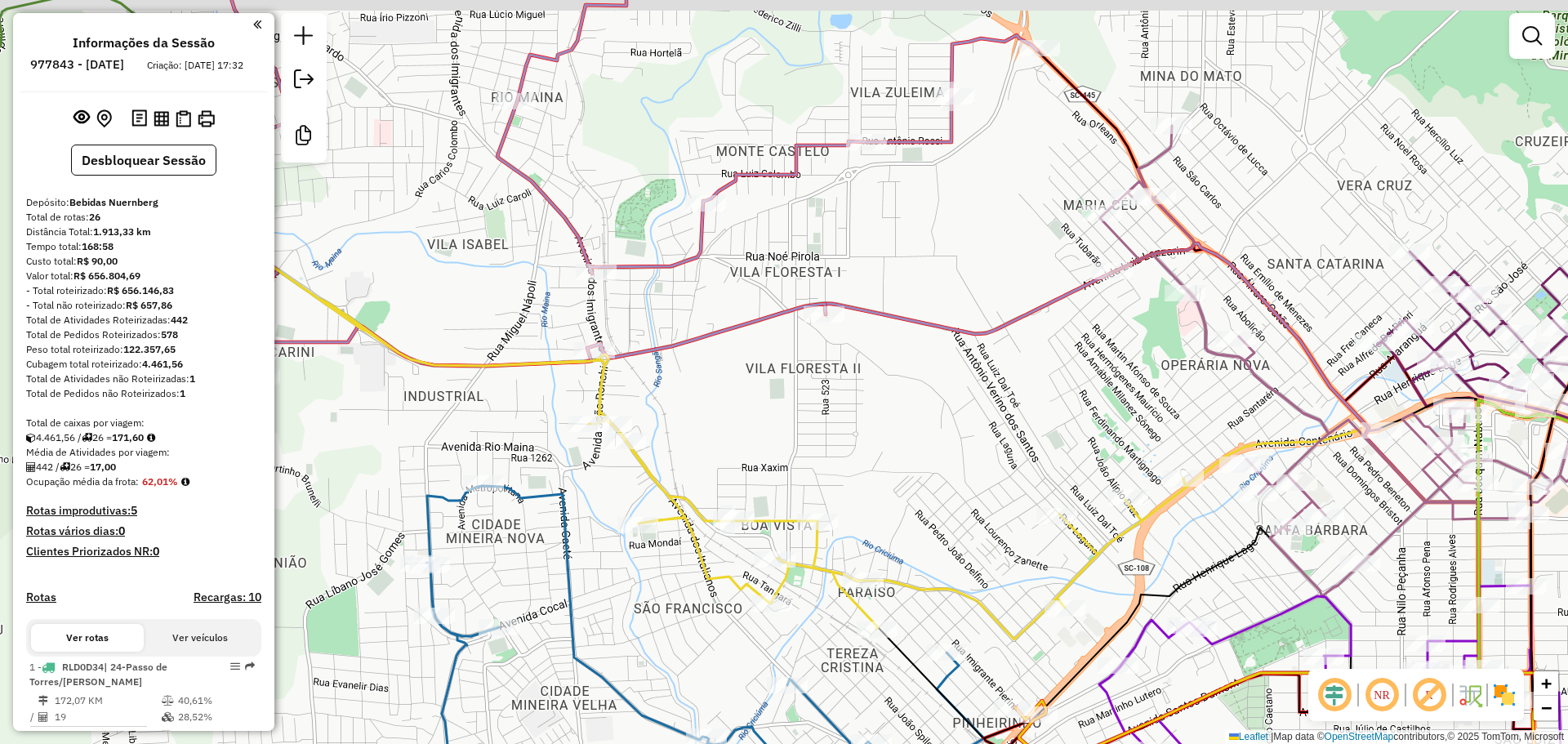
drag, startPoint x: 945, startPoint y: 166, endPoint x: 989, endPoint y: 429, distance: 266.7
click at [989, 443] on div "Janela de atendimento Grade de atendimento Capacidade Transportadoras Veículos …" at bounding box center [784, 372] width 1568 height 744
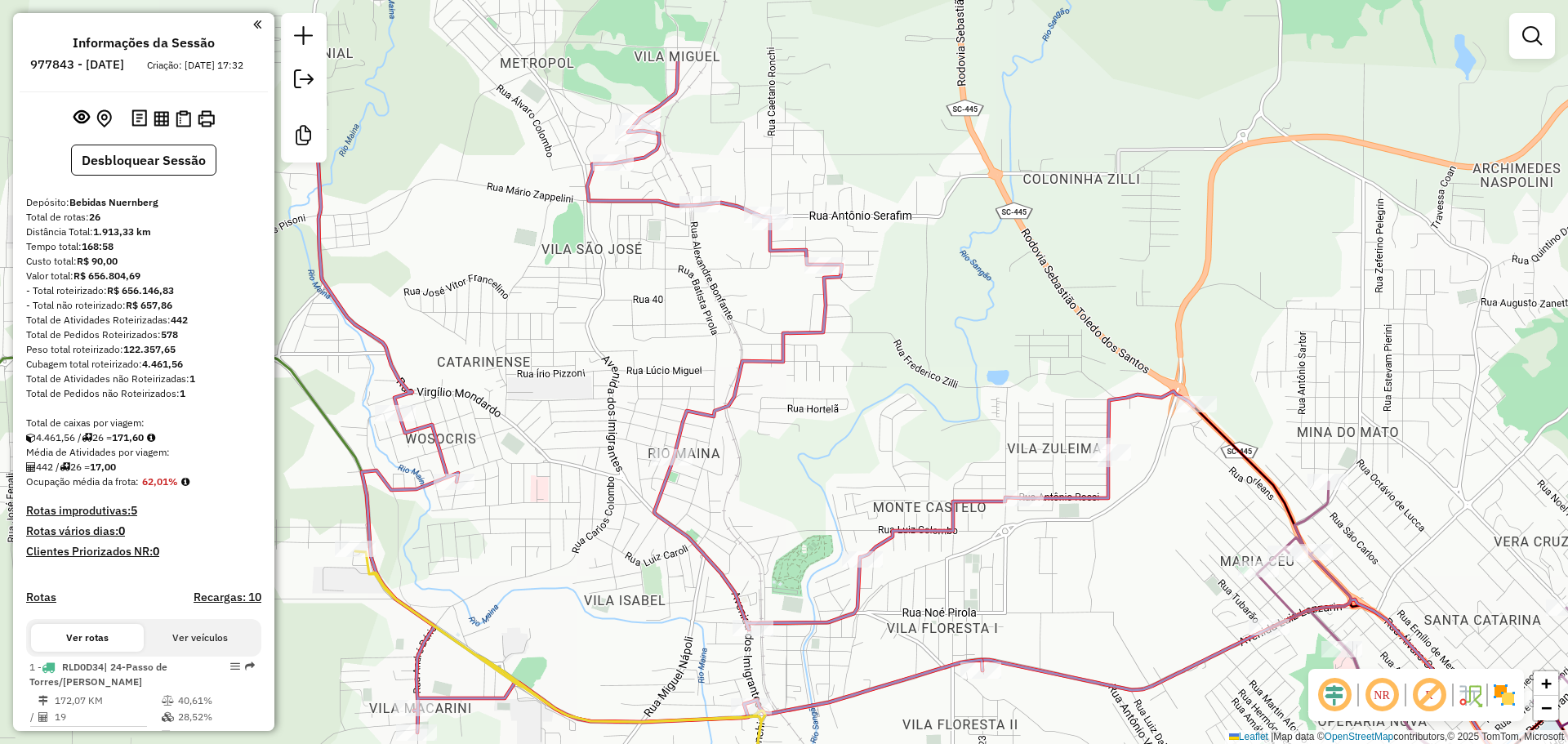
drag, startPoint x: 812, startPoint y: 258, endPoint x: 927, endPoint y: 393, distance: 177.3
click at [927, 393] on div "Janela de atendimento Grade de atendimento Capacidade Transportadoras Veículos …" at bounding box center [784, 372] width 1568 height 744
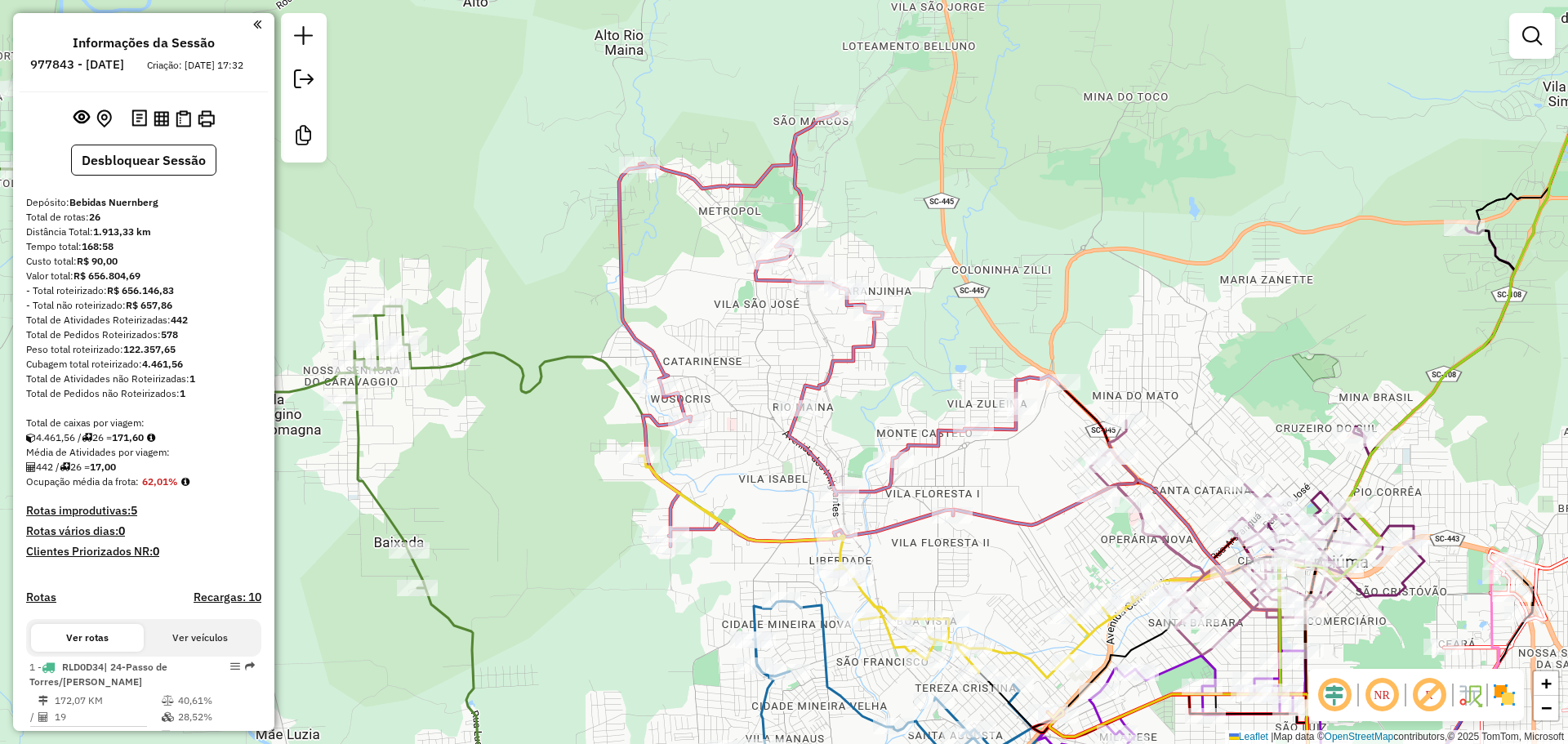
drag, startPoint x: 945, startPoint y: 350, endPoint x: 738, endPoint y: 224, distance: 242.3
click at [738, 227] on div "Janela de atendimento Grade de atendimento Capacidade Transportadoras Veículos …" at bounding box center [784, 372] width 1568 height 744
